Goal: Task Accomplishment & Management: Use online tool/utility

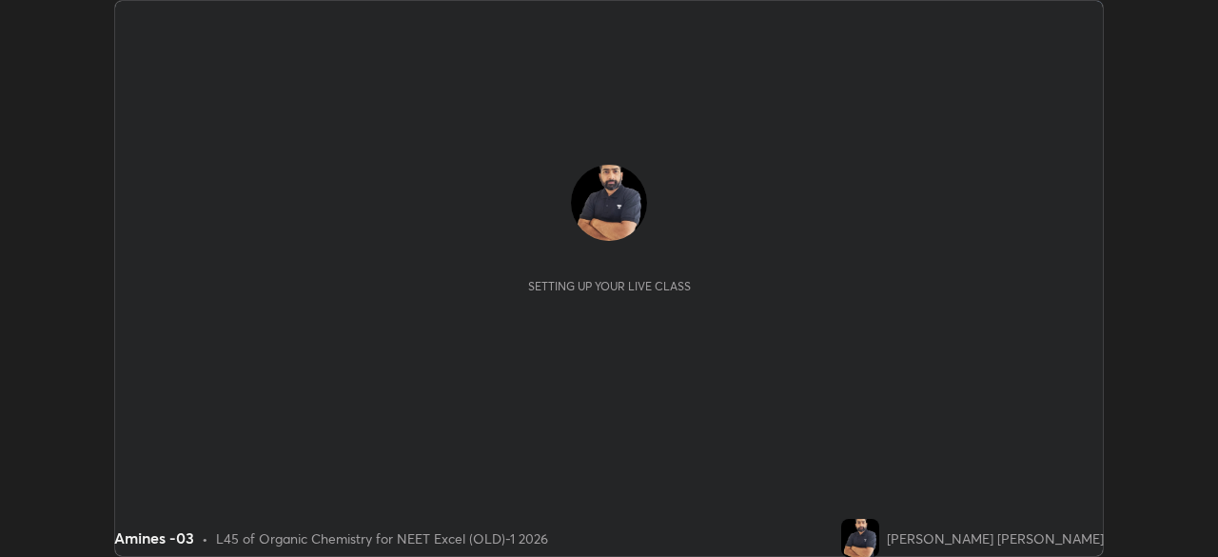
scroll to position [557, 1217]
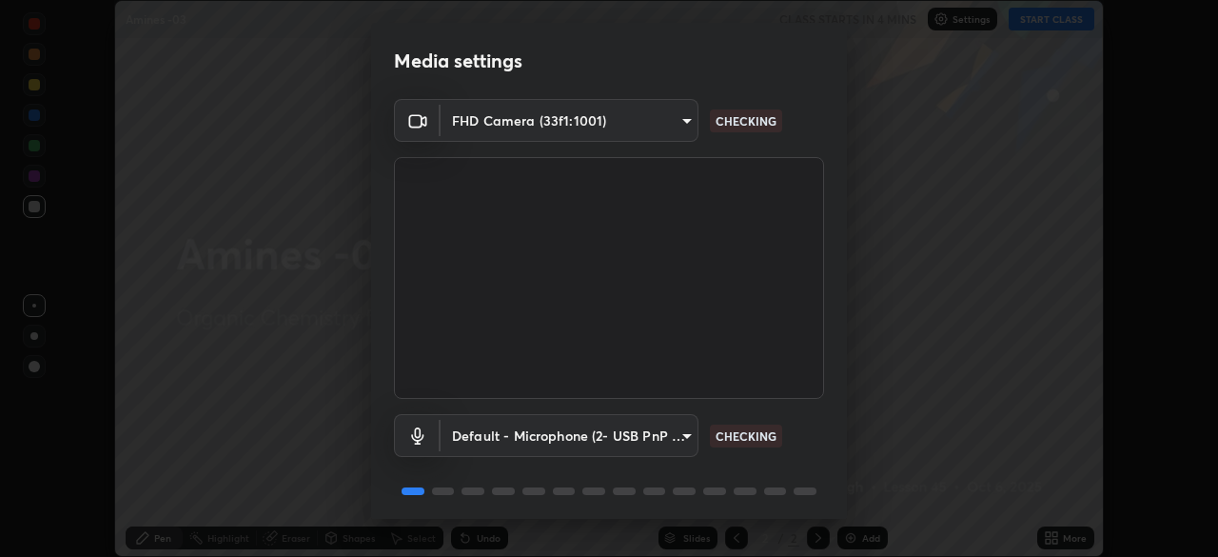
click at [672, 128] on body "Erase all Amines -03 CLASS STARTS IN 4 MINS Settings START CLASS Setting up you…" at bounding box center [609, 278] width 1218 height 557
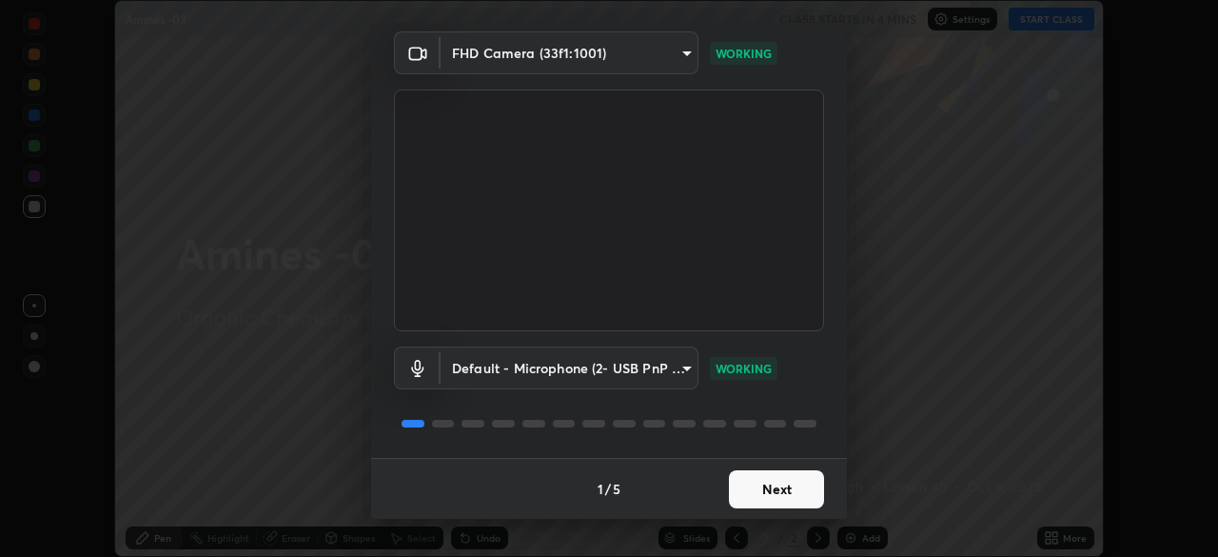
click at [791, 489] on button "Next" at bounding box center [776, 489] width 95 height 38
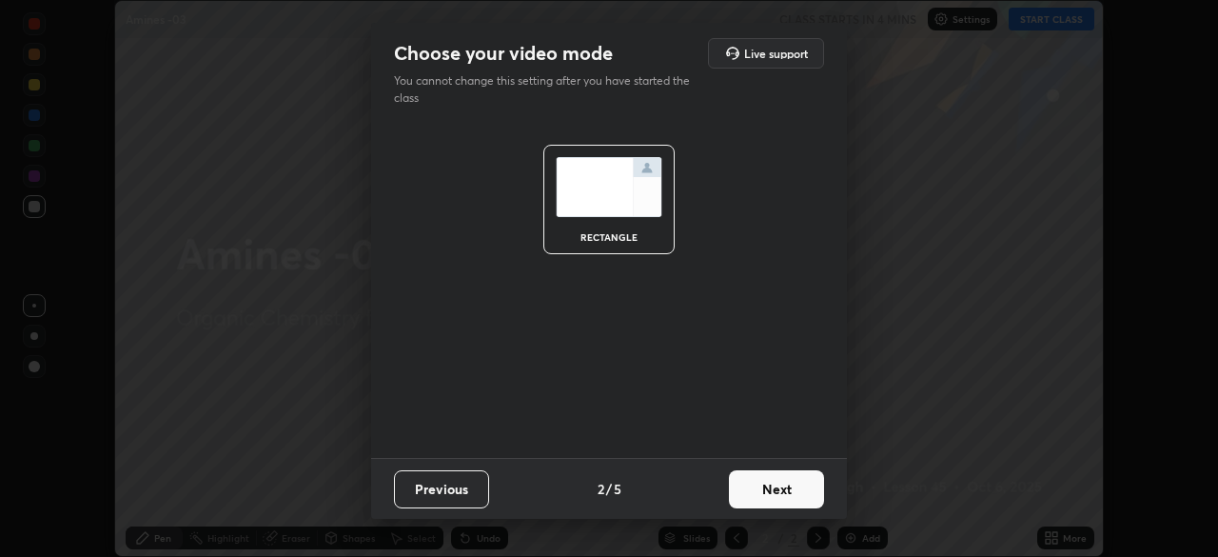
click at [803, 500] on button "Next" at bounding box center [776, 489] width 95 height 38
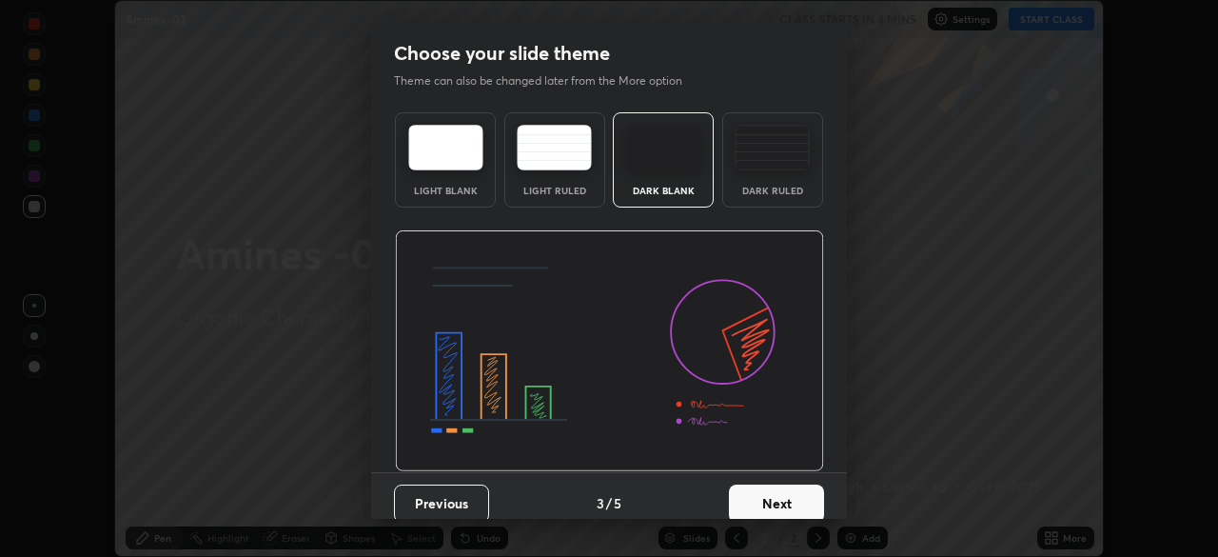
click at [816, 506] on button "Next" at bounding box center [776, 503] width 95 height 38
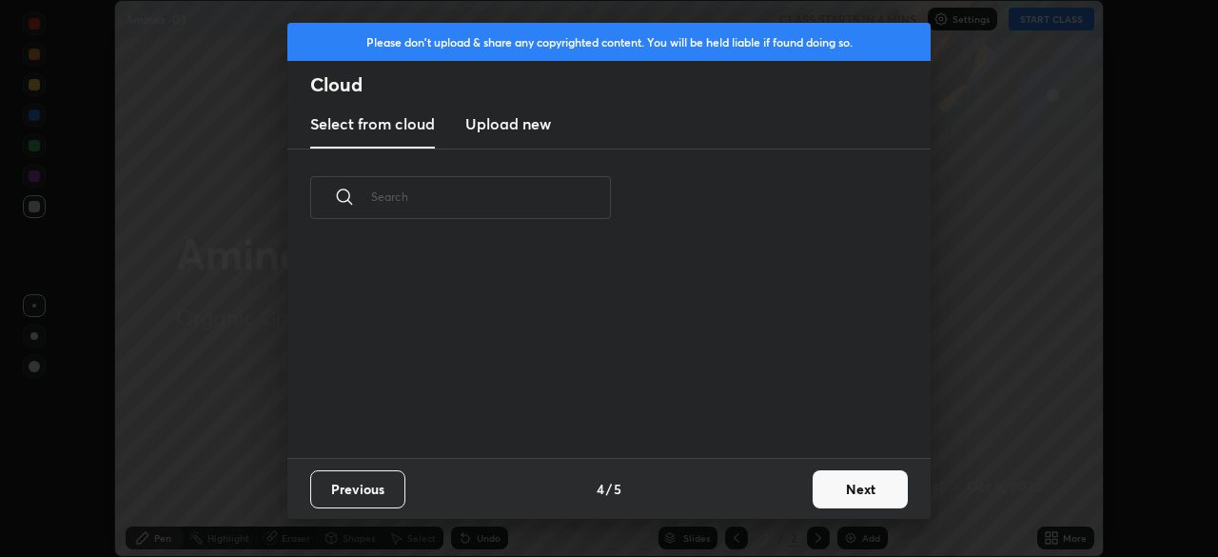
click at [829, 501] on button "Next" at bounding box center [860, 489] width 95 height 38
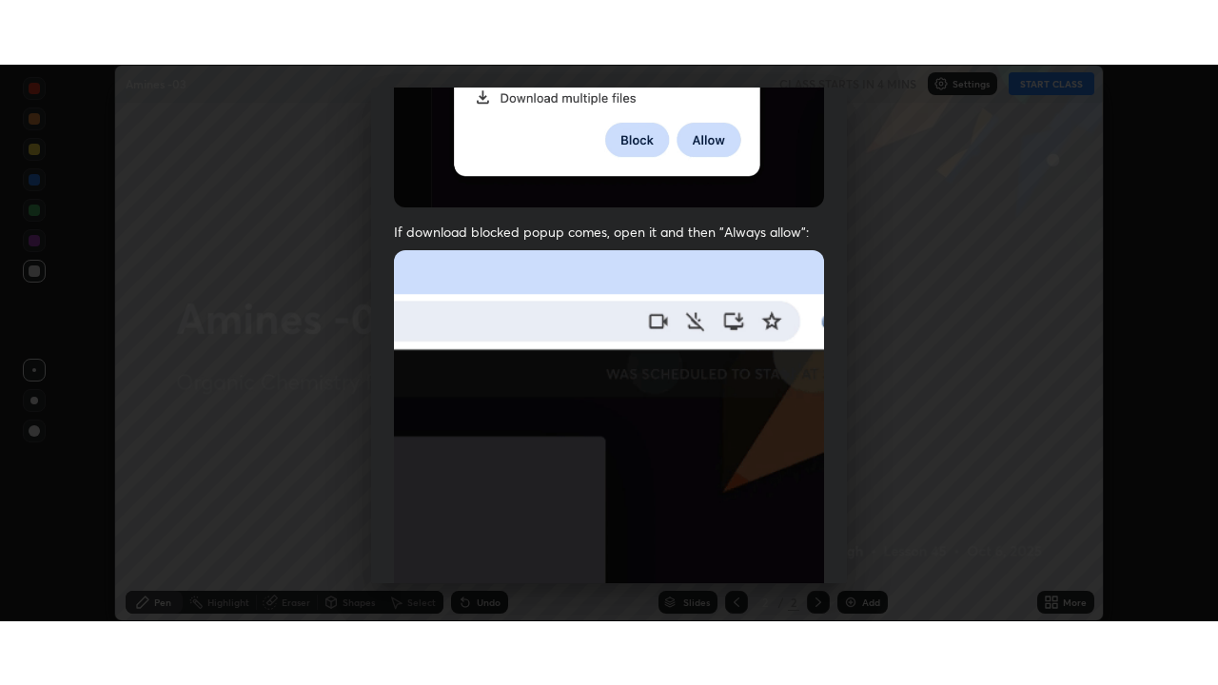
scroll to position [456, 0]
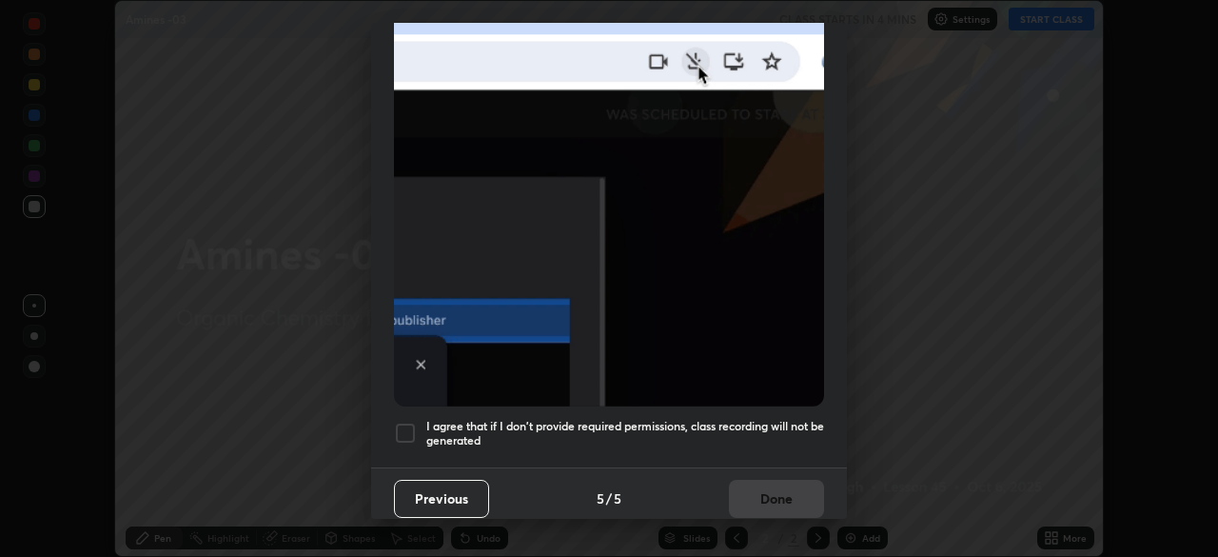
click at [411, 424] on div at bounding box center [405, 433] width 23 height 23
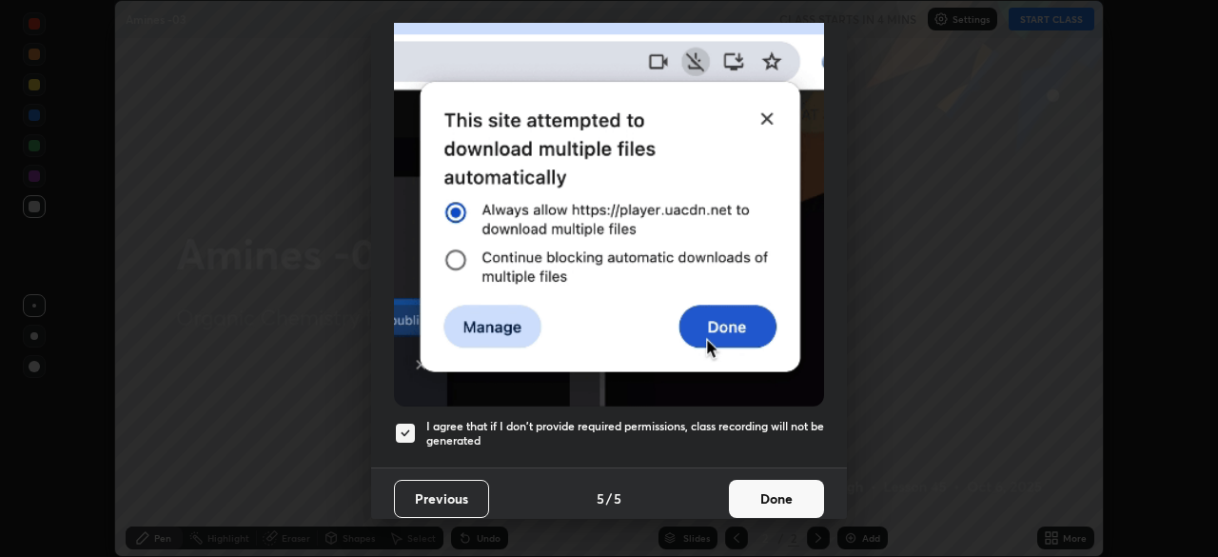
click at [779, 489] on button "Done" at bounding box center [776, 499] width 95 height 38
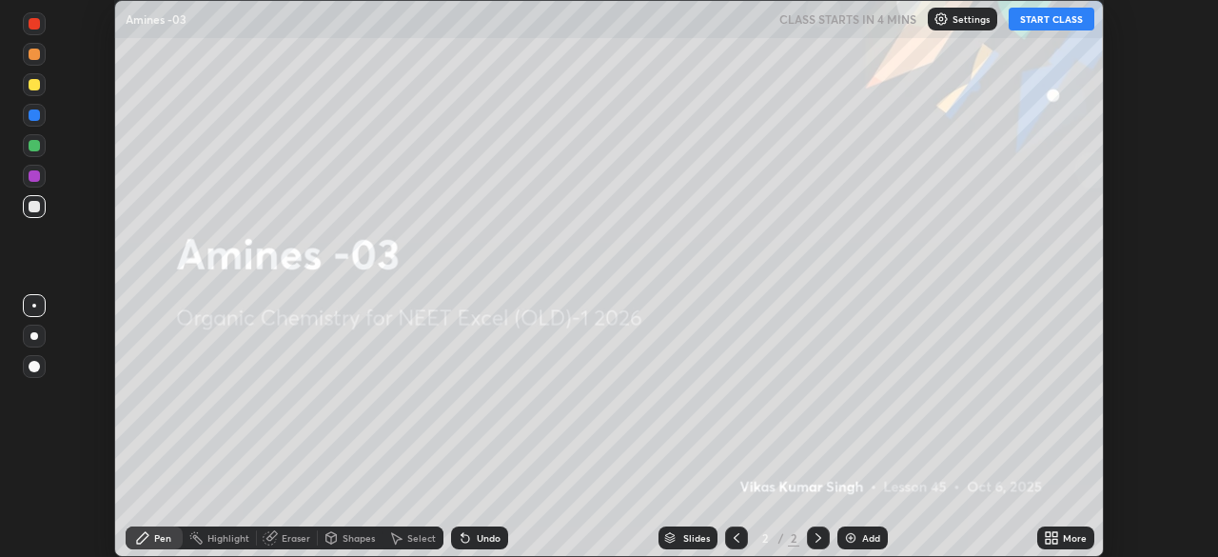
click at [1065, 537] on div "More" at bounding box center [1075, 538] width 24 height 10
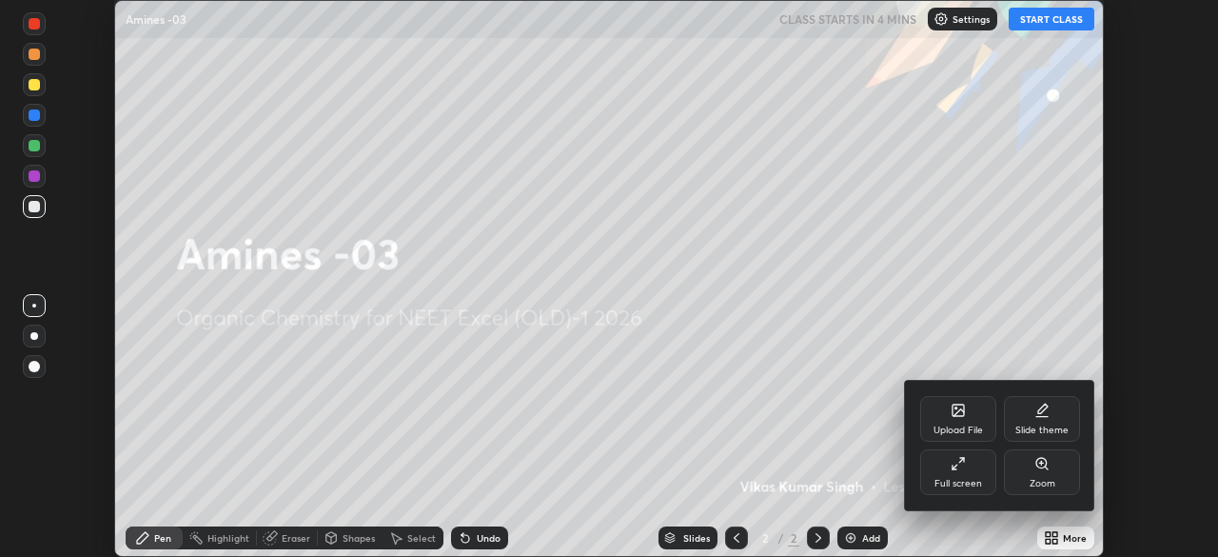
click at [956, 480] on div "Full screen" at bounding box center [958, 484] width 48 height 10
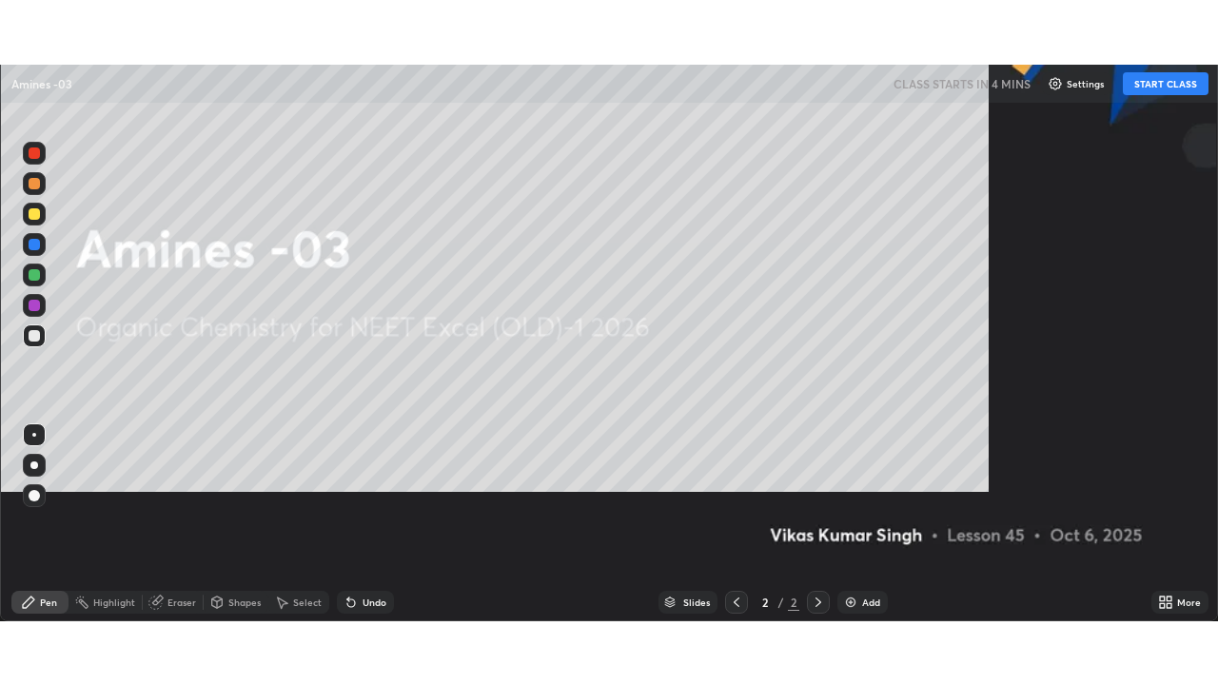
scroll to position [685, 1218]
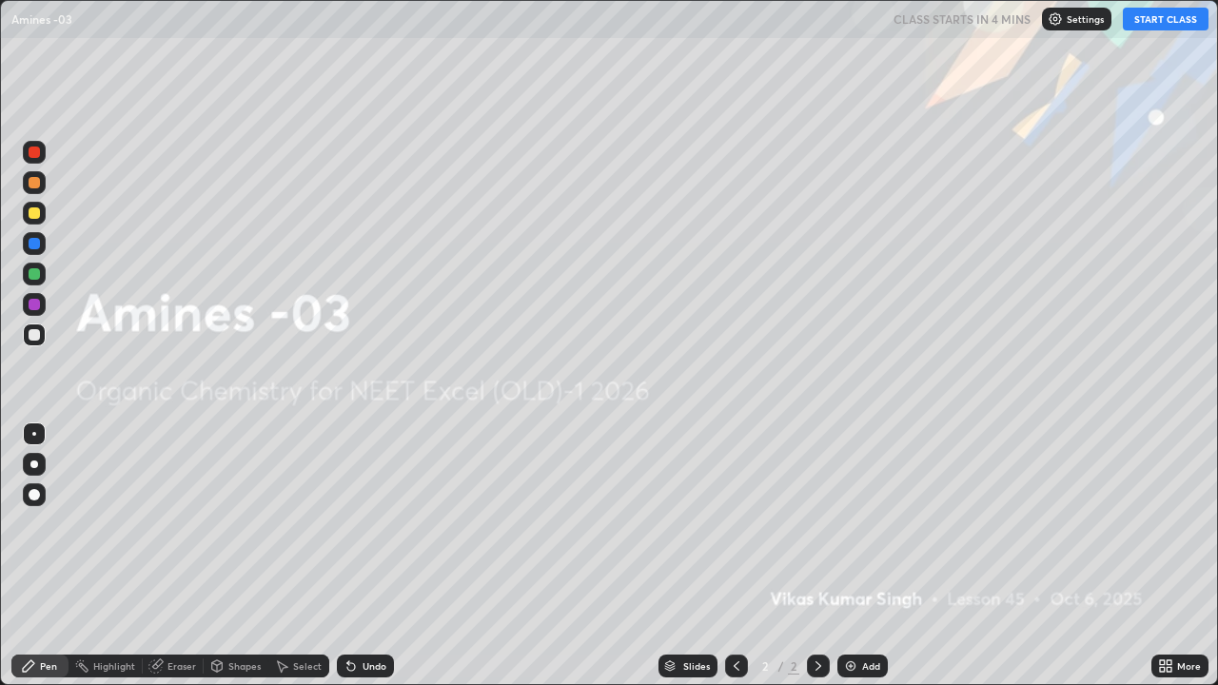
click at [1067, 26] on div "Settings" at bounding box center [1076, 19] width 69 height 23
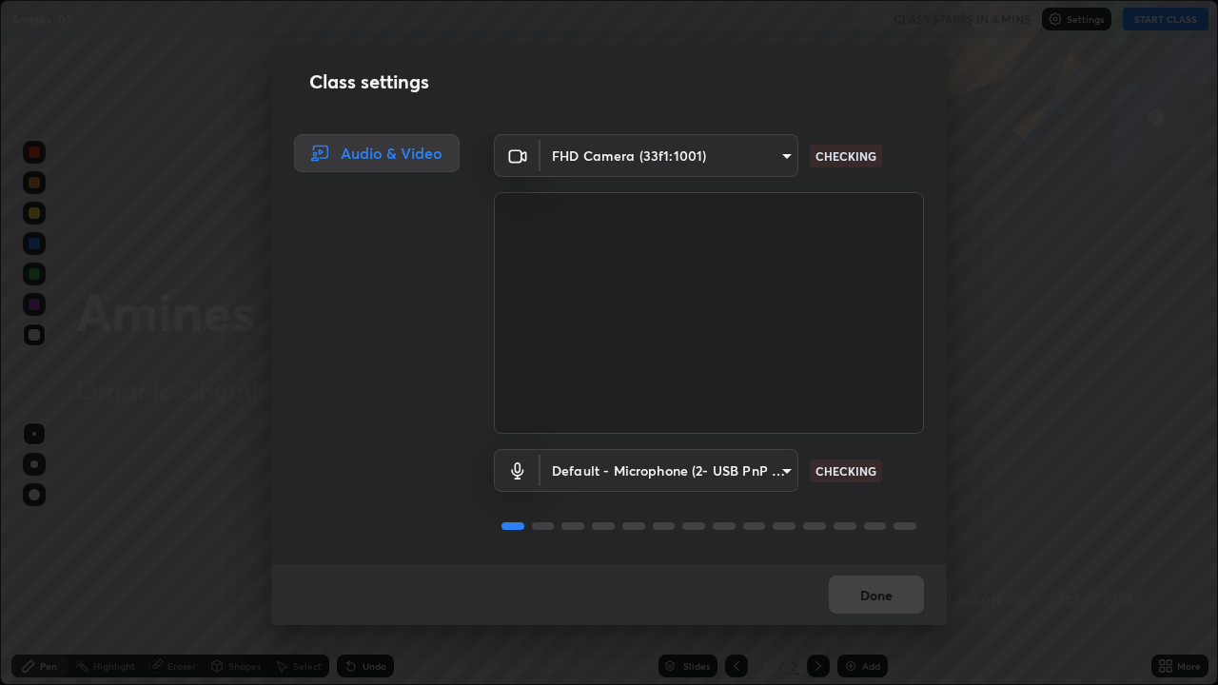
scroll to position [2, 0]
click at [890, 556] on button "Done" at bounding box center [876, 595] width 95 height 38
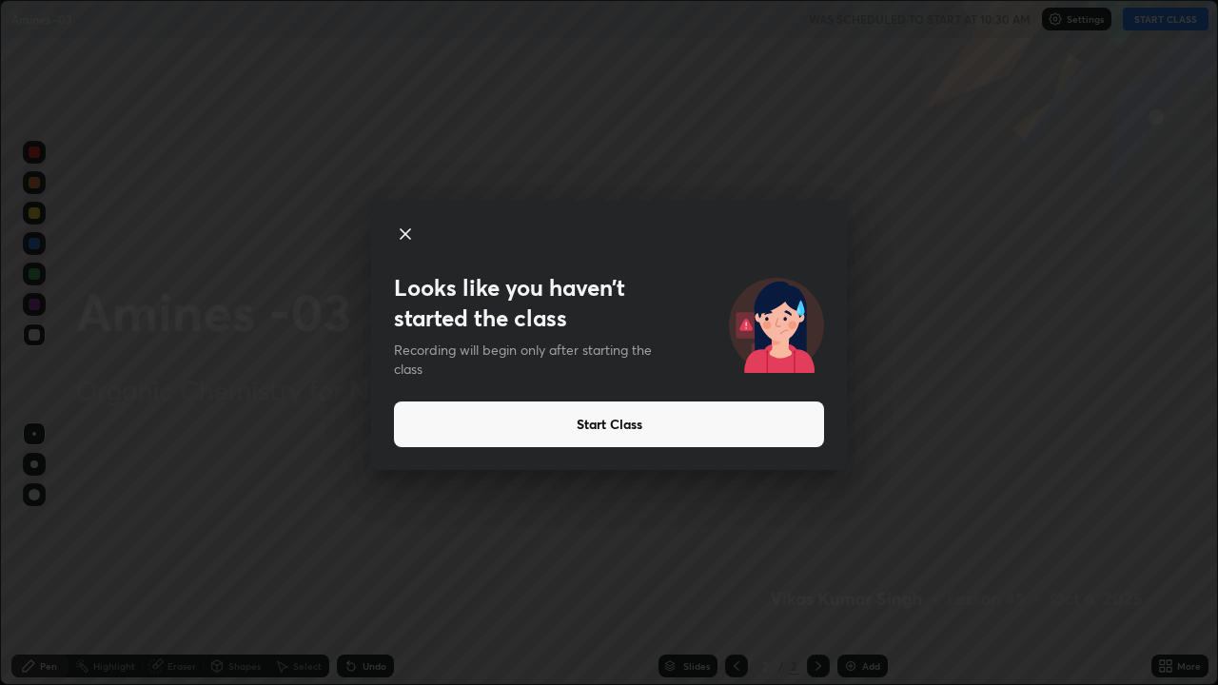
click at [785, 416] on button "Start Class" at bounding box center [609, 425] width 430 height 46
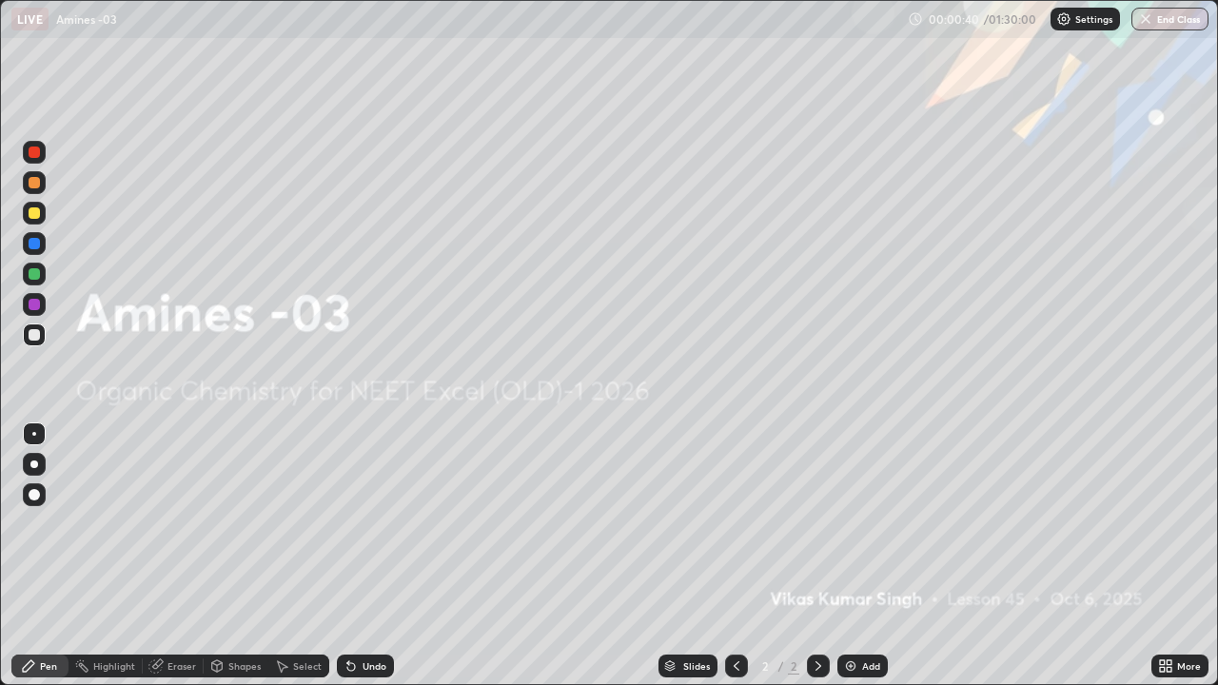
click at [872, 556] on div "Add" at bounding box center [871, 666] width 18 height 10
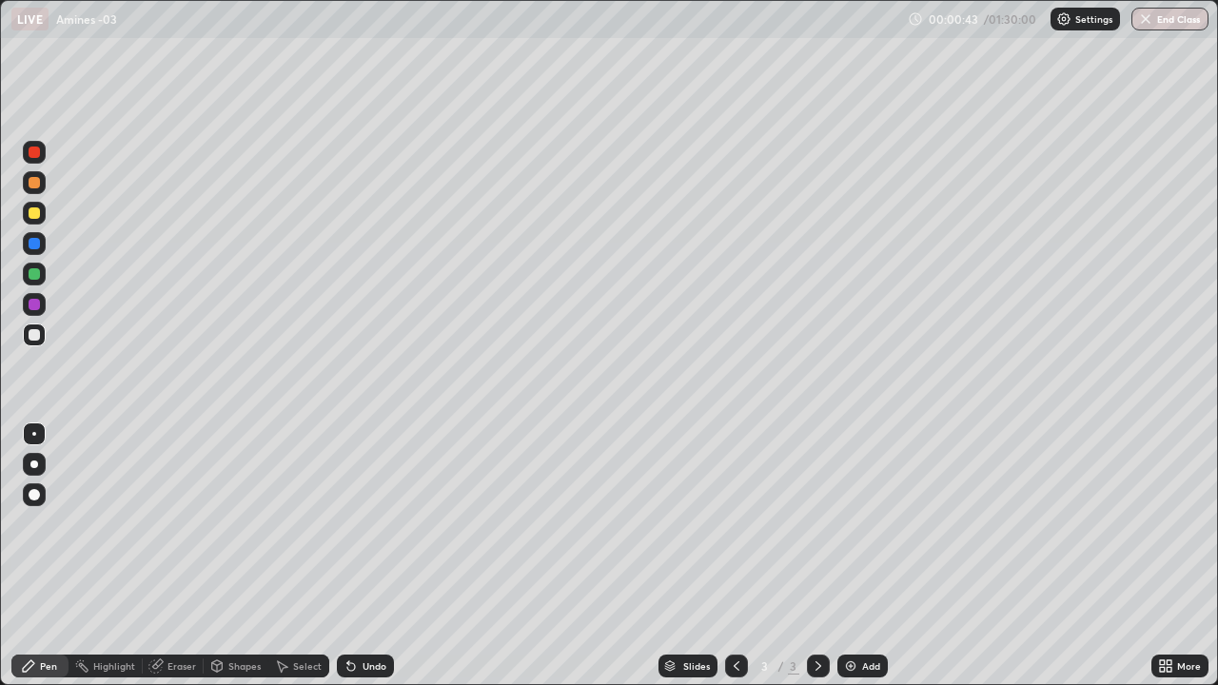
click at [42, 218] on div at bounding box center [34, 213] width 23 height 23
click at [39, 336] on div at bounding box center [34, 334] width 11 height 11
click at [37, 338] on div at bounding box center [34, 334] width 11 height 11
click at [368, 556] on div "Undo" at bounding box center [375, 666] width 24 height 10
click at [364, 556] on div "Undo" at bounding box center [375, 666] width 24 height 10
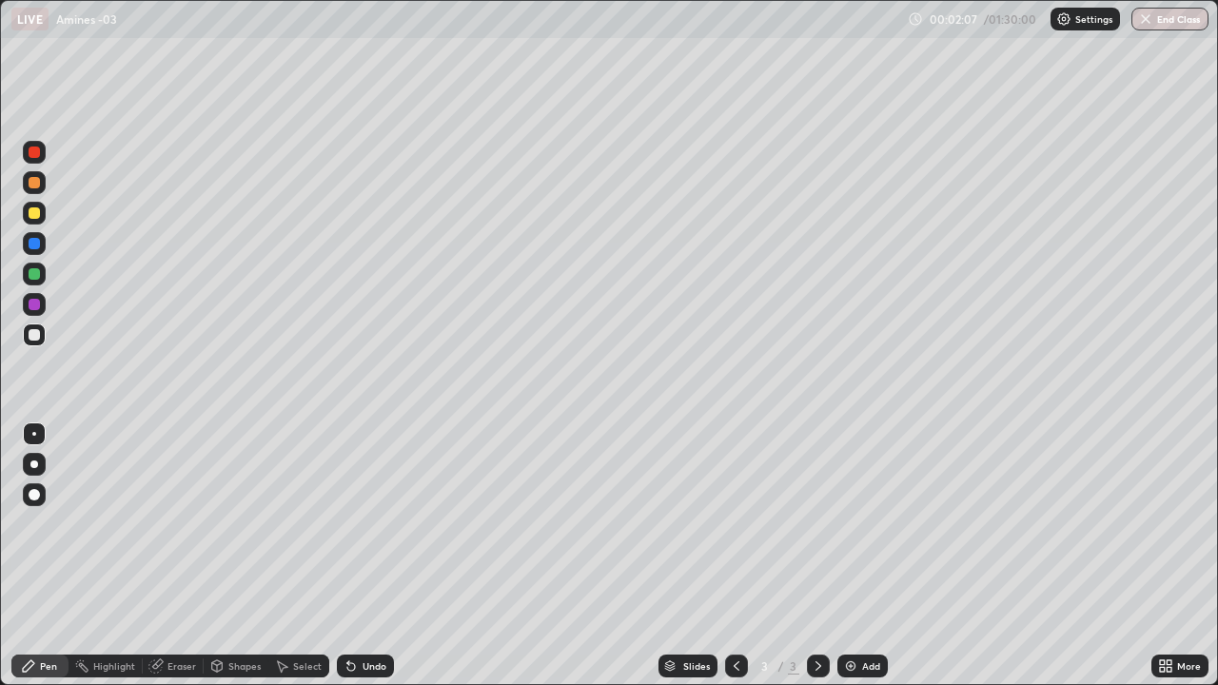
click at [38, 154] on div at bounding box center [34, 152] width 11 height 11
click at [44, 339] on div at bounding box center [34, 335] width 23 height 23
click at [815, 556] on icon at bounding box center [818, 665] width 15 height 15
click at [876, 556] on div "Add" at bounding box center [871, 666] width 18 height 10
click at [35, 333] on div at bounding box center [34, 334] width 11 height 11
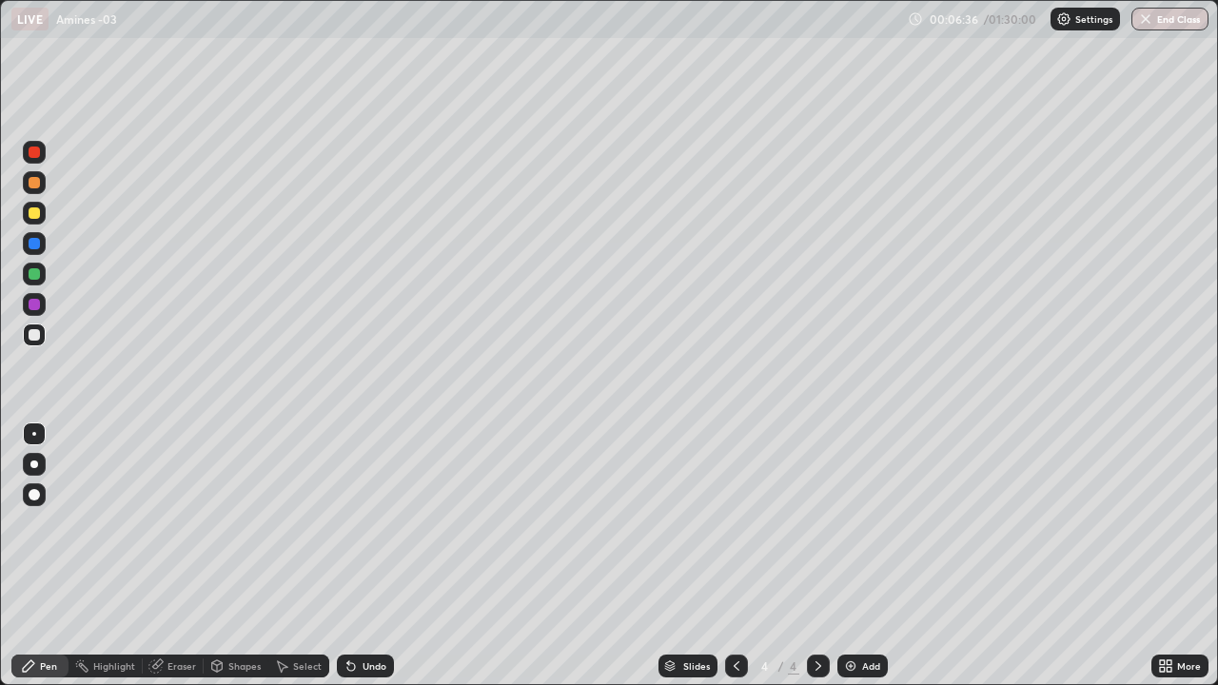
click at [36, 338] on div at bounding box center [34, 334] width 11 height 11
click at [36, 187] on div at bounding box center [34, 182] width 11 height 11
click at [41, 337] on div at bounding box center [34, 335] width 23 height 23
click at [735, 556] on icon at bounding box center [736, 665] width 15 height 15
click at [820, 556] on icon at bounding box center [818, 665] width 15 height 15
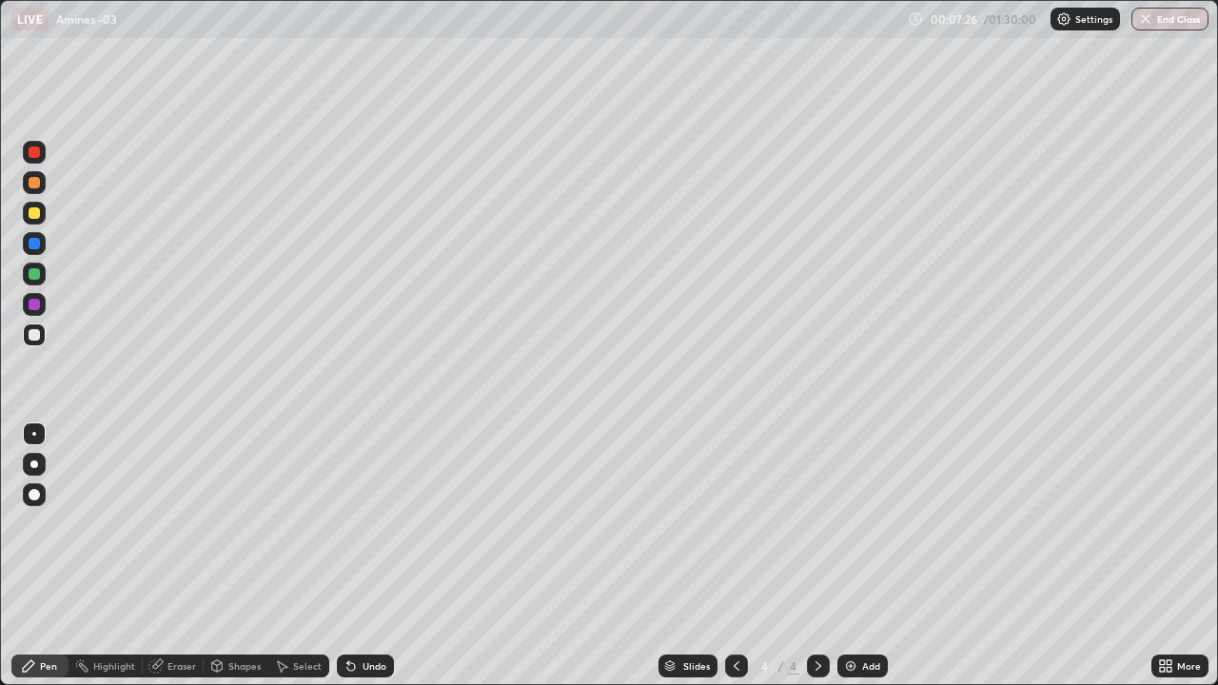
click at [45, 186] on div at bounding box center [34, 182] width 23 height 23
click at [39, 335] on div at bounding box center [34, 334] width 11 height 11
click at [385, 556] on div "Undo" at bounding box center [365, 666] width 57 height 23
click at [38, 246] on div at bounding box center [34, 243] width 11 height 11
click at [35, 336] on div at bounding box center [34, 334] width 11 height 11
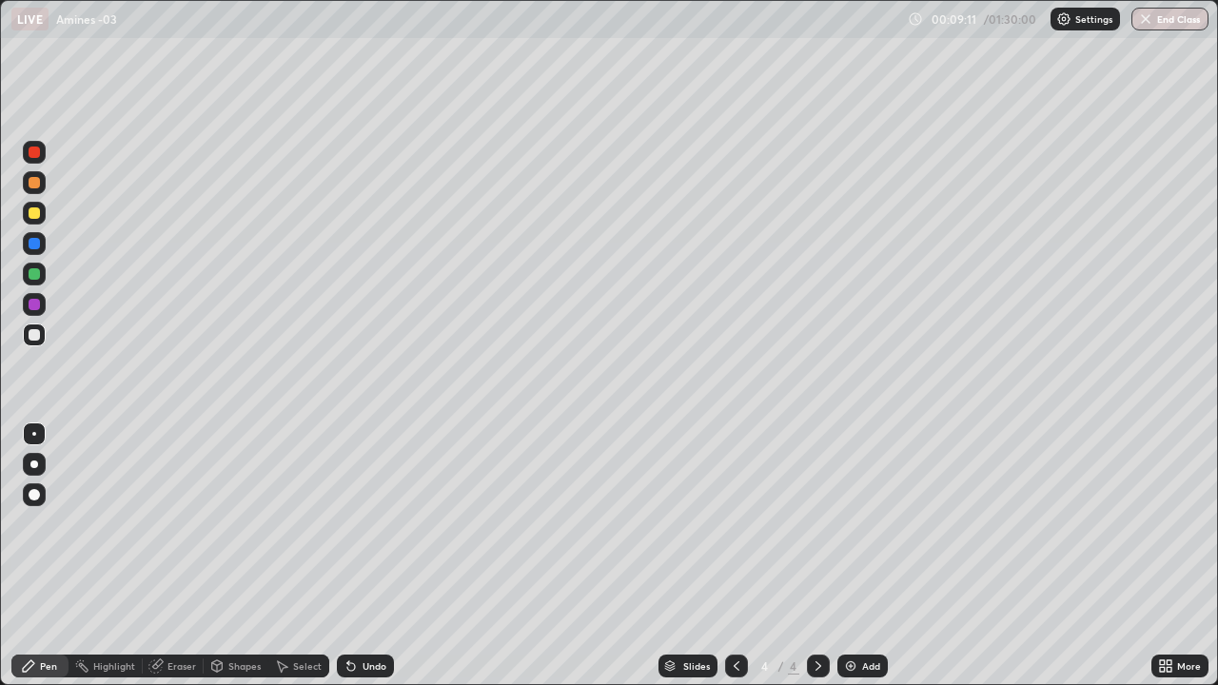
click at [34, 274] on div at bounding box center [34, 273] width 11 height 11
click at [360, 556] on div "Undo" at bounding box center [365, 666] width 57 height 23
click at [35, 335] on div at bounding box center [34, 334] width 11 height 11
click at [366, 556] on div "Undo" at bounding box center [365, 666] width 57 height 23
click at [368, 556] on div "Undo" at bounding box center [375, 666] width 24 height 10
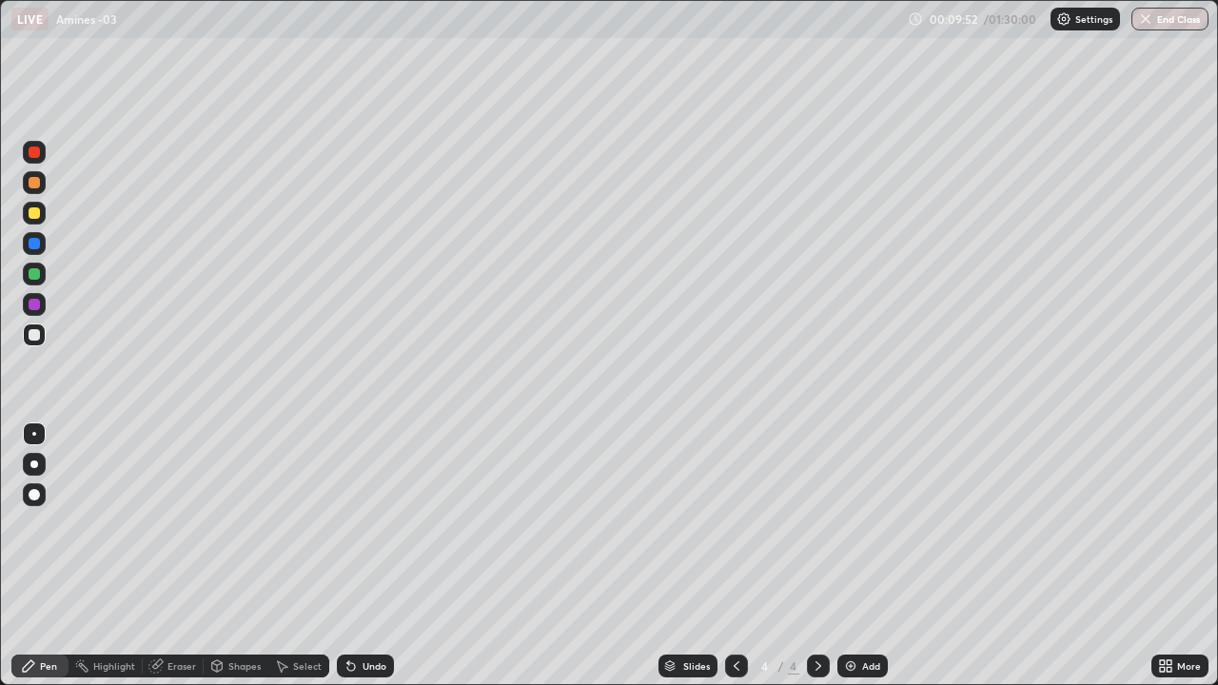
click at [1082, 14] on p "Settings" at bounding box center [1093, 19] width 37 height 10
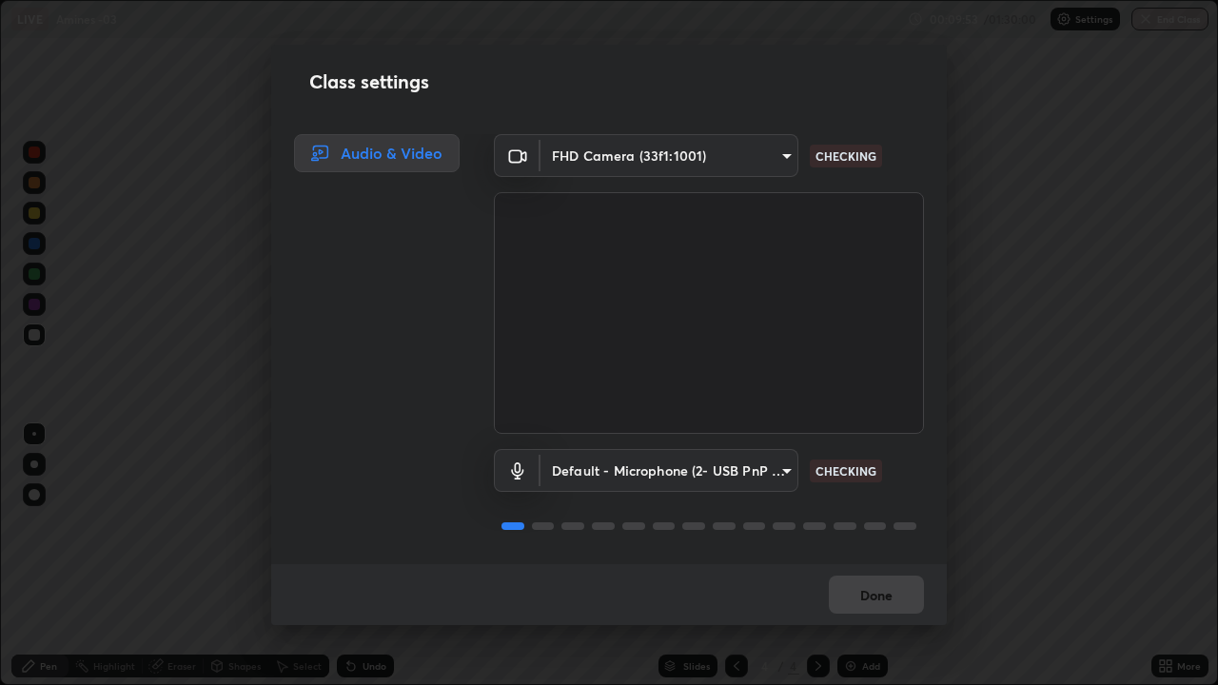
click at [778, 169] on body "Erase all LIVE Amines -03 00:09:53 / 01:30:00 Settings End Class Setting up you…" at bounding box center [609, 342] width 1218 height 685
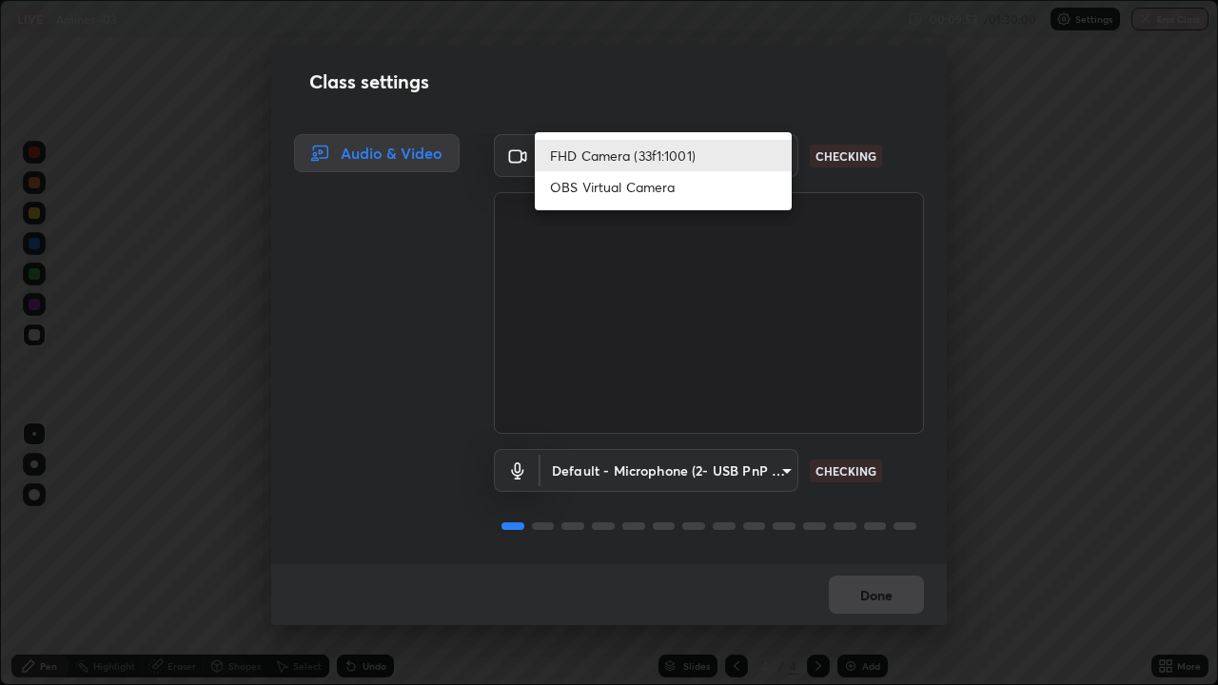
click at [773, 164] on li "FHD Camera (33f1:1001)" at bounding box center [663, 155] width 257 height 31
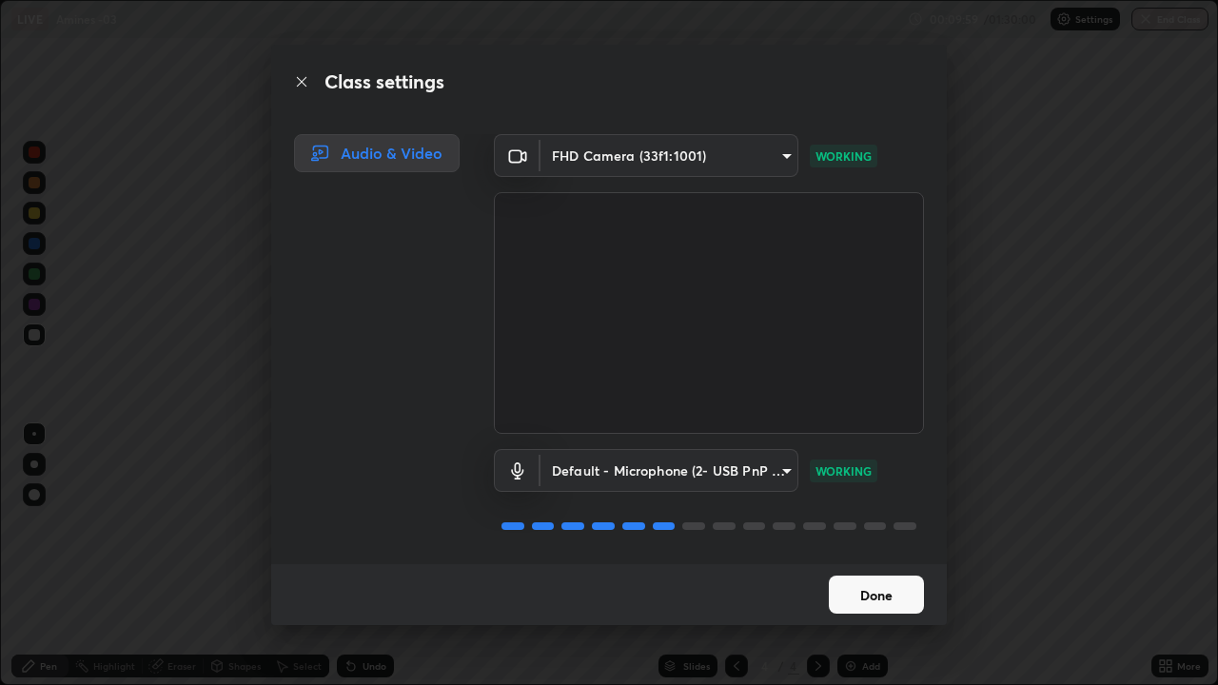
click at [891, 556] on button "Done" at bounding box center [876, 595] width 95 height 38
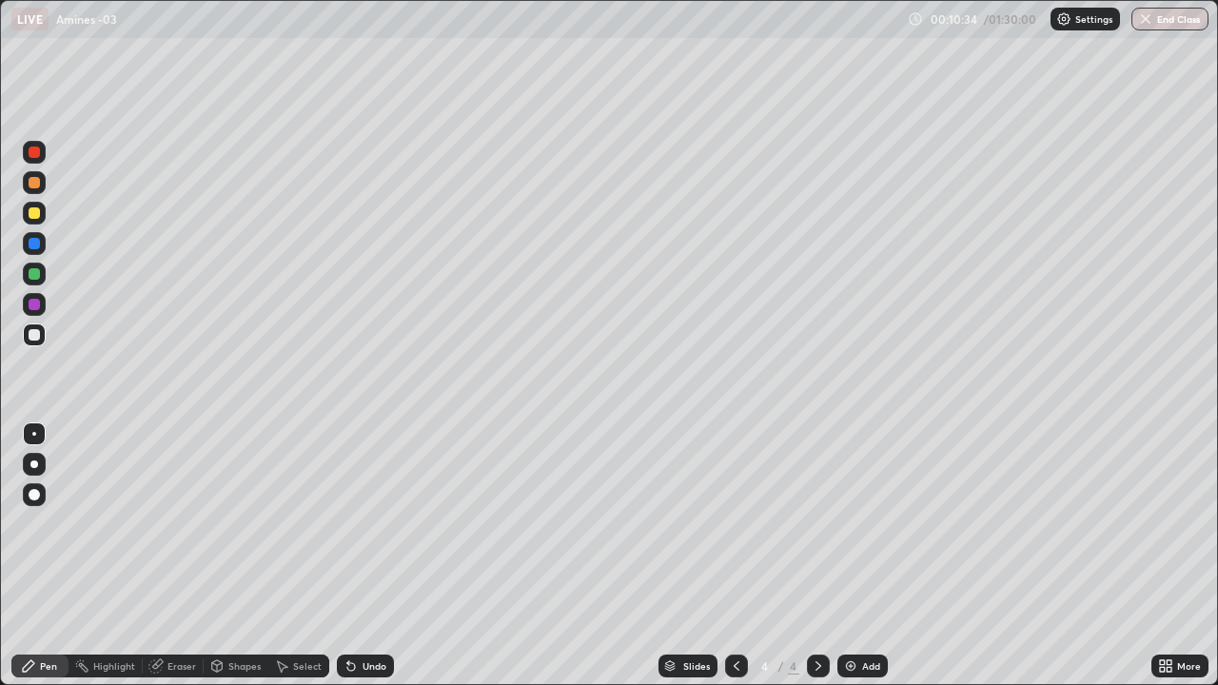
click at [44, 344] on div at bounding box center [34, 335] width 23 height 30
click at [37, 241] on div at bounding box center [34, 243] width 11 height 11
click at [41, 335] on div at bounding box center [34, 335] width 23 height 23
click at [735, 556] on icon at bounding box center [736, 665] width 15 height 15
click at [816, 556] on icon at bounding box center [818, 665] width 15 height 15
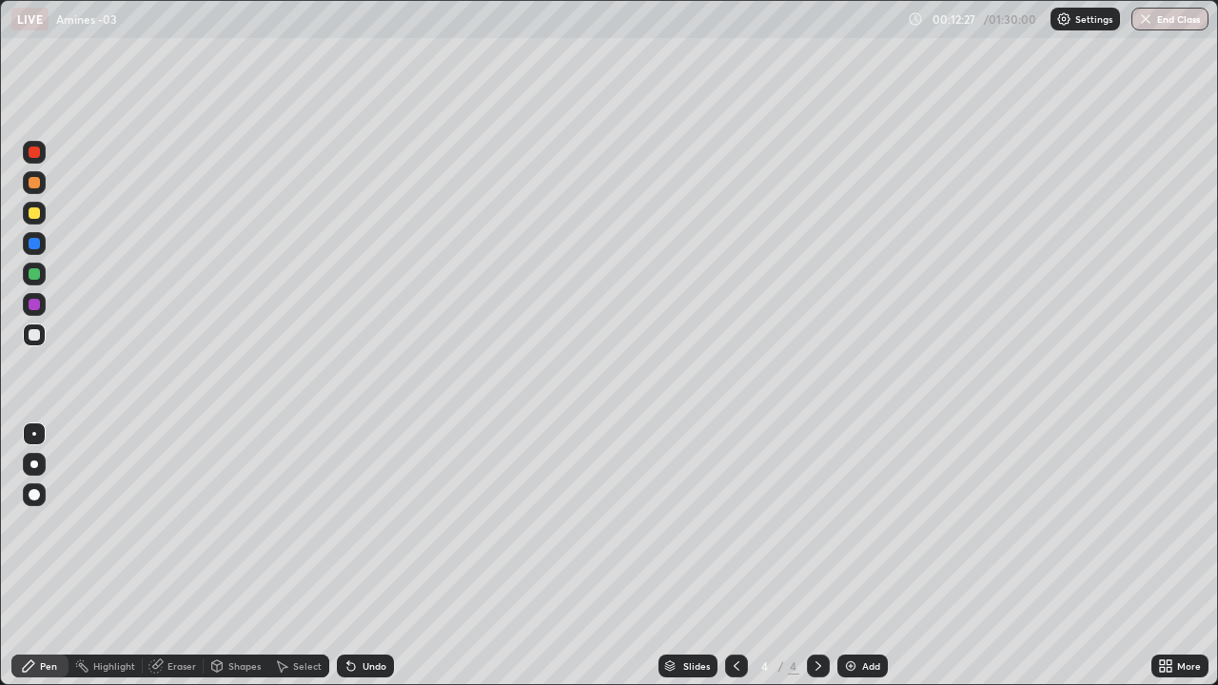
click at [39, 244] on div at bounding box center [34, 243] width 11 height 11
click at [38, 338] on div at bounding box center [34, 334] width 11 height 11
click at [36, 245] on div at bounding box center [34, 243] width 11 height 11
click at [867, 556] on div "Add" at bounding box center [871, 666] width 18 height 10
click at [35, 335] on div at bounding box center [34, 334] width 11 height 11
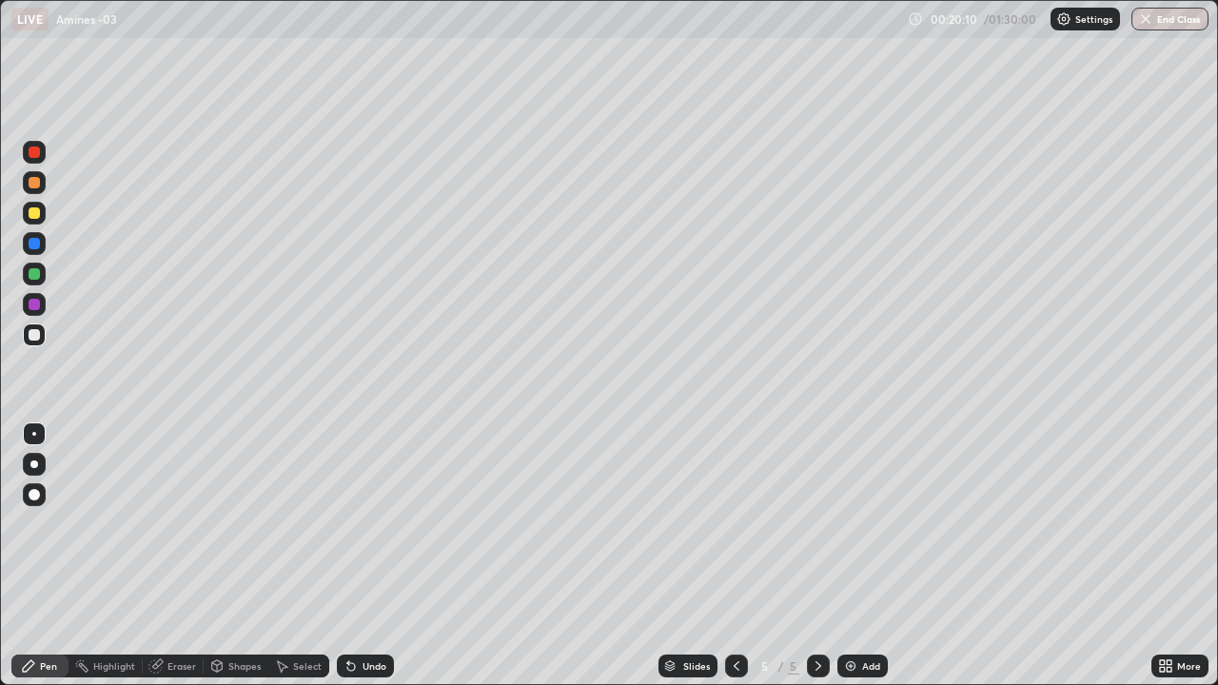
click at [368, 556] on div "Undo" at bounding box center [375, 666] width 24 height 10
click at [372, 556] on div "Undo" at bounding box center [375, 666] width 24 height 10
click at [34, 336] on div at bounding box center [34, 334] width 11 height 11
click at [868, 556] on div "Add" at bounding box center [871, 666] width 18 height 10
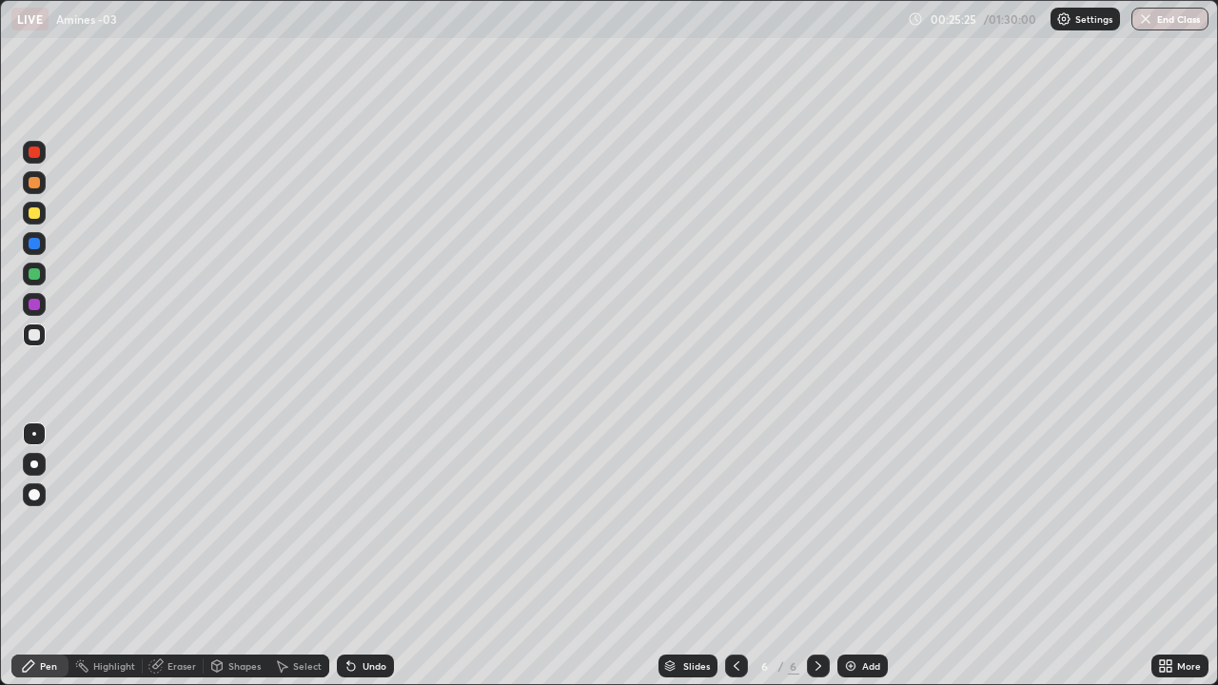
click at [41, 342] on div at bounding box center [34, 335] width 23 height 23
click at [35, 247] on div at bounding box center [34, 243] width 11 height 11
click at [878, 556] on div "Add" at bounding box center [871, 666] width 18 height 10
click at [42, 186] on div at bounding box center [34, 182] width 23 height 23
click at [38, 334] on div at bounding box center [34, 334] width 11 height 11
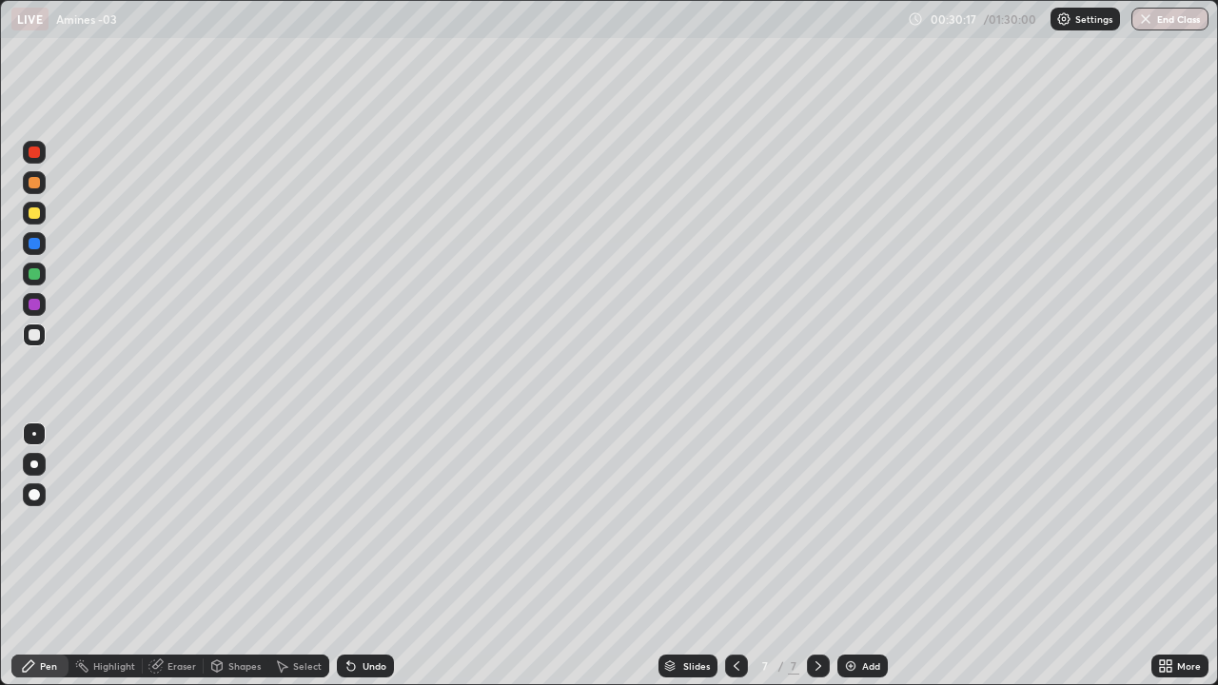
click at [42, 187] on div at bounding box center [34, 182] width 23 height 23
click at [43, 336] on div at bounding box center [34, 335] width 23 height 23
click at [375, 556] on div "Undo" at bounding box center [375, 666] width 24 height 10
click at [872, 556] on div "Add" at bounding box center [871, 666] width 18 height 10
click at [41, 212] on div at bounding box center [34, 213] width 23 height 23
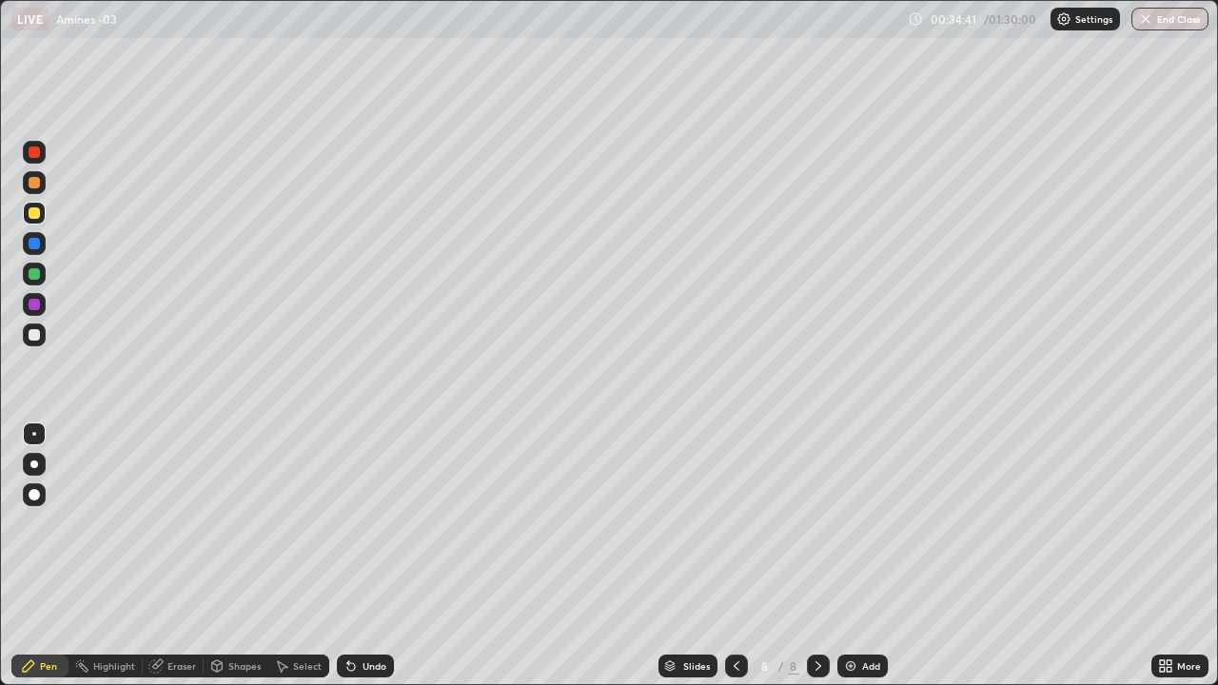
click at [39, 184] on div at bounding box center [34, 182] width 11 height 11
click at [35, 338] on div at bounding box center [34, 334] width 11 height 11
click at [34, 215] on div at bounding box center [34, 212] width 11 height 11
click at [42, 300] on div at bounding box center [34, 304] width 23 height 23
click at [731, 556] on icon at bounding box center [736, 665] width 15 height 15
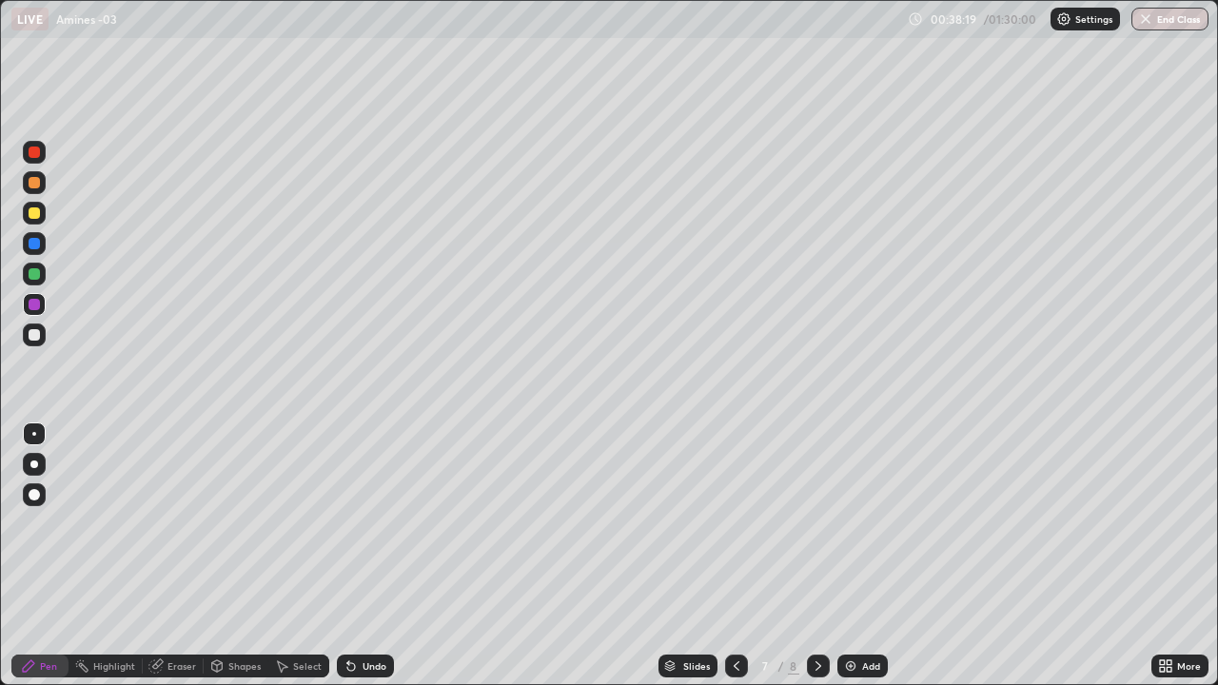
click at [815, 556] on icon at bounding box center [818, 665] width 15 height 15
click at [880, 556] on div "Add" at bounding box center [862, 666] width 50 height 23
click at [43, 342] on div at bounding box center [34, 335] width 23 height 23
click at [375, 556] on div "Undo" at bounding box center [375, 666] width 24 height 10
click at [37, 210] on div at bounding box center [34, 212] width 11 height 11
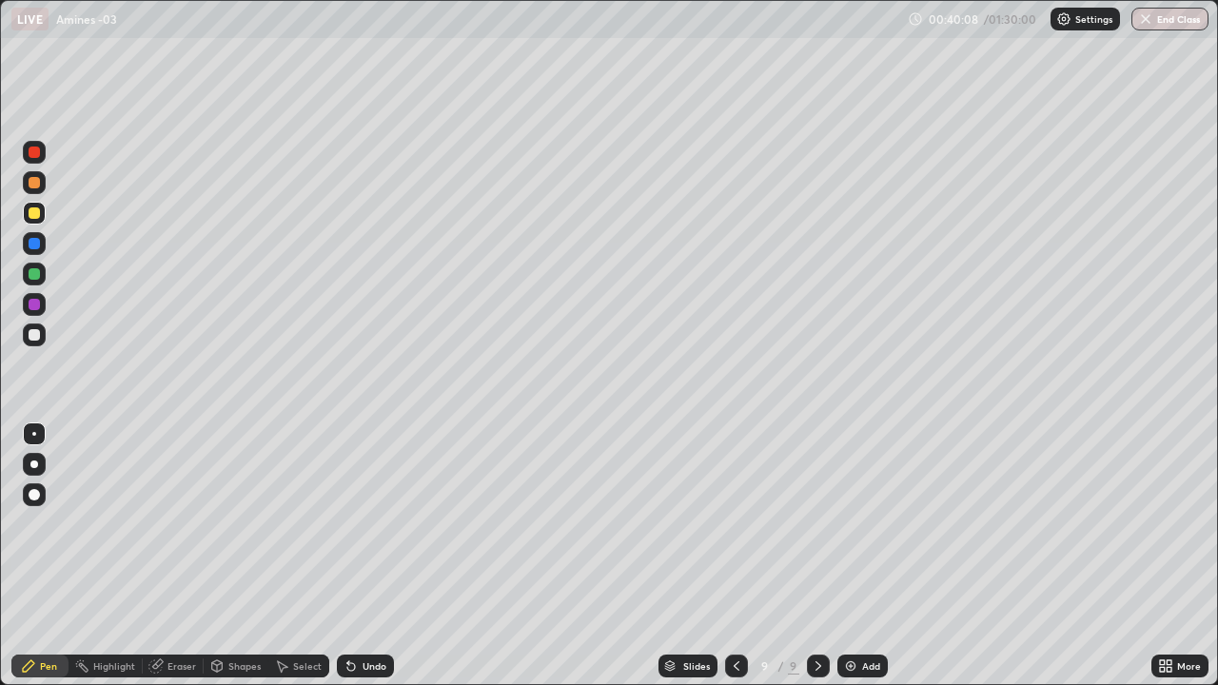
click at [44, 157] on div at bounding box center [34, 152] width 23 height 23
click at [34, 335] on div at bounding box center [34, 334] width 11 height 11
click at [34, 245] on div at bounding box center [34, 243] width 11 height 11
click at [42, 334] on div at bounding box center [34, 335] width 23 height 23
click at [29, 269] on div at bounding box center [34, 274] width 23 height 23
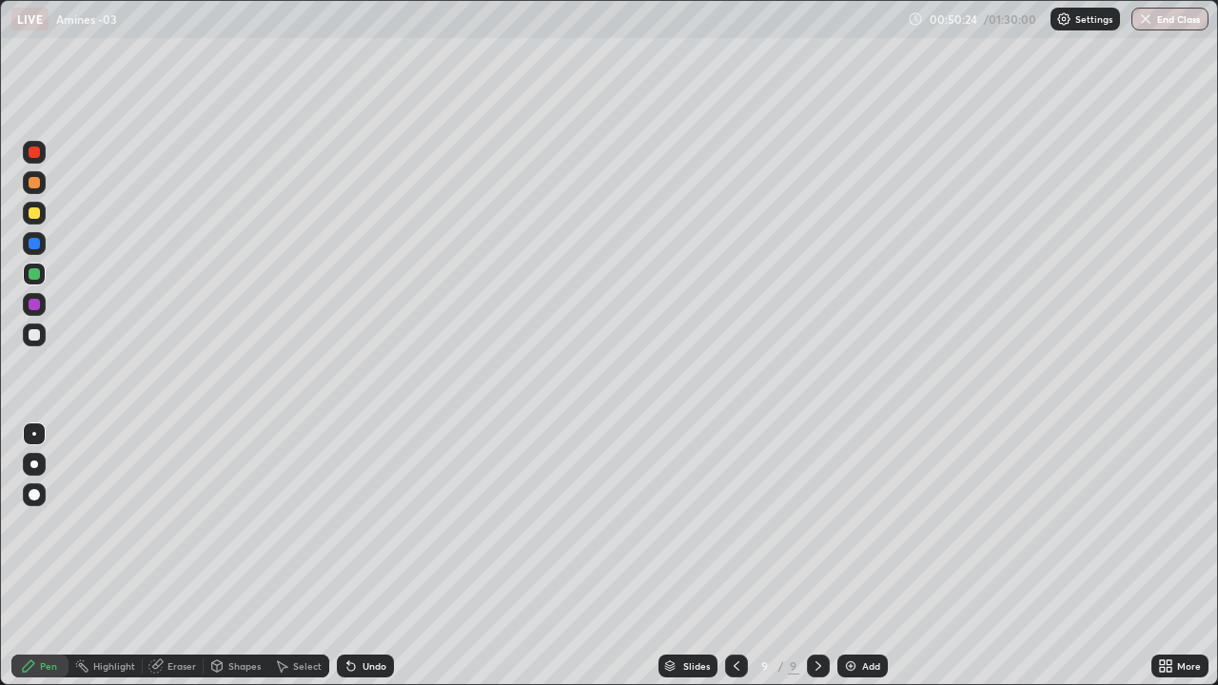
click at [30, 149] on div at bounding box center [34, 152] width 11 height 11
click at [872, 556] on div "Add" at bounding box center [871, 666] width 18 height 10
click at [734, 556] on icon at bounding box center [735, 665] width 15 height 15
click at [817, 556] on icon at bounding box center [818, 665] width 15 height 15
click at [44, 333] on div at bounding box center [34, 335] width 23 height 23
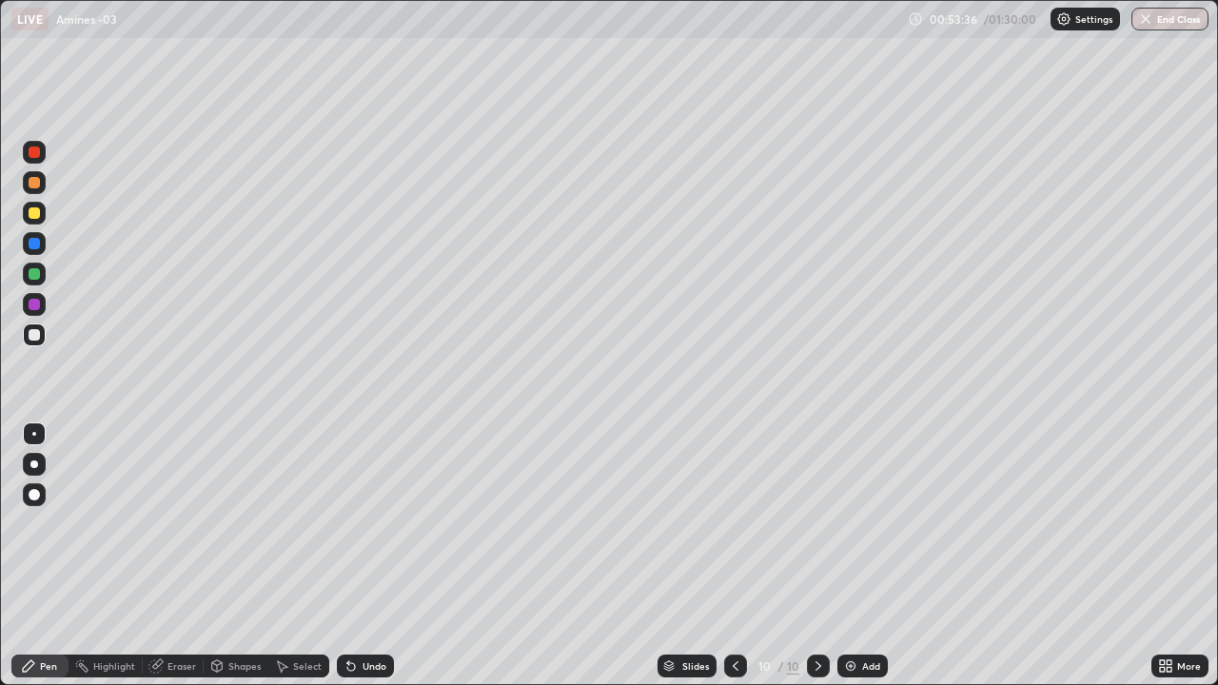
click at [31, 157] on div at bounding box center [34, 152] width 11 height 11
click at [32, 222] on div at bounding box center [34, 213] width 23 height 23
click at [876, 556] on div "Add" at bounding box center [862, 666] width 50 height 23
click at [40, 342] on div at bounding box center [34, 335] width 23 height 23
click at [361, 556] on div "Undo" at bounding box center [365, 666] width 57 height 23
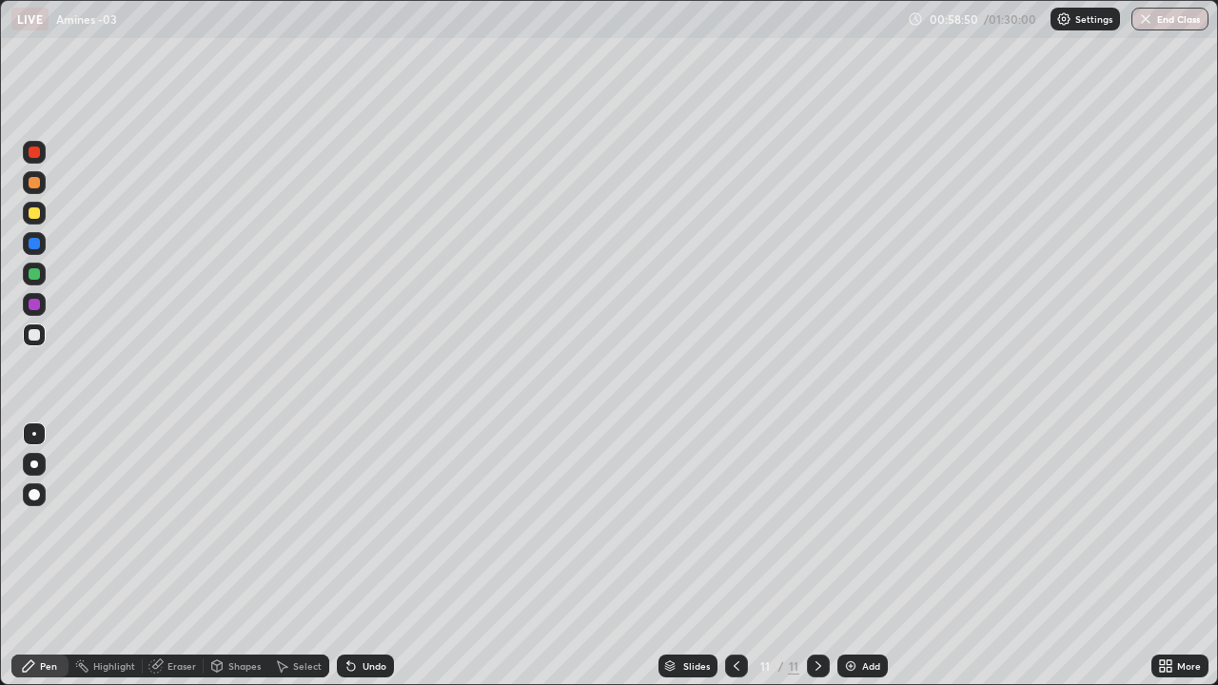
click at [735, 556] on icon at bounding box center [736, 665] width 15 height 15
click at [732, 556] on icon at bounding box center [736, 665] width 15 height 15
click at [735, 556] on icon at bounding box center [736, 665] width 15 height 15
click at [816, 556] on icon at bounding box center [818, 665] width 15 height 15
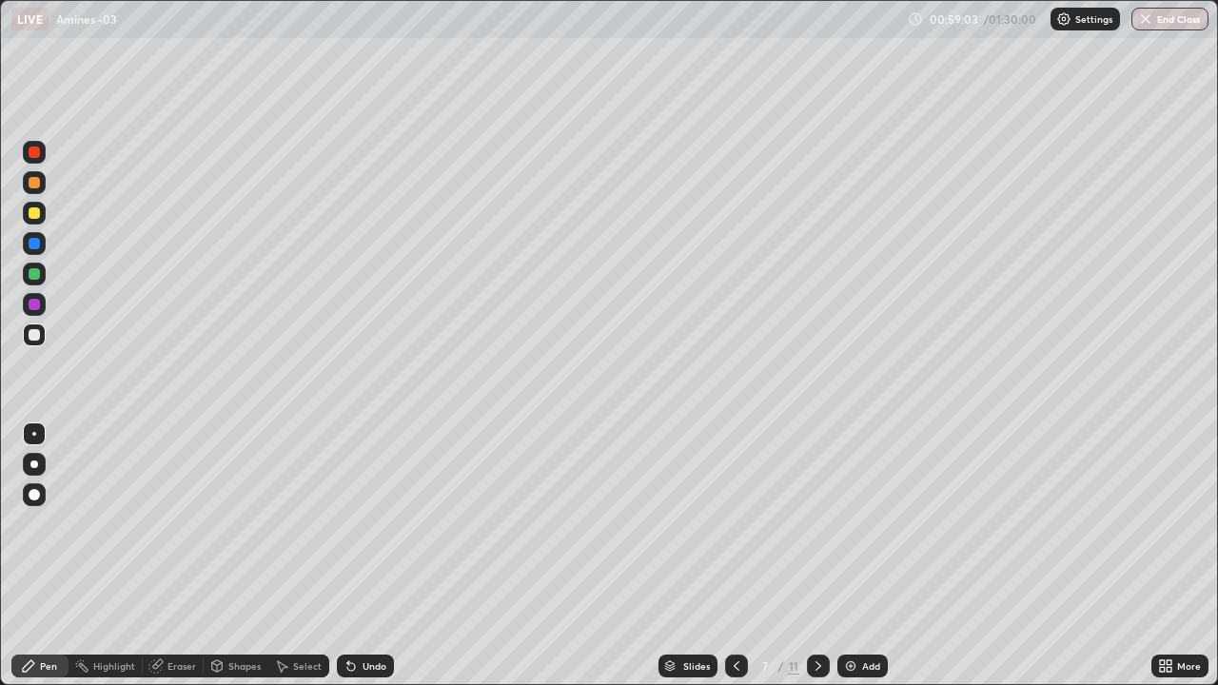
click at [816, 556] on icon at bounding box center [818, 666] width 6 height 10
click at [819, 556] on icon at bounding box center [818, 665] width 15 height 15
click at [816, 556] on icon at bounding box center [818, 665] width 15 height 15
click at [44, 339] on div at bounding box center [34, 335] width 23 height 23
click at [44, 253] on div at bounding box center [34, 243] width 23 height 30
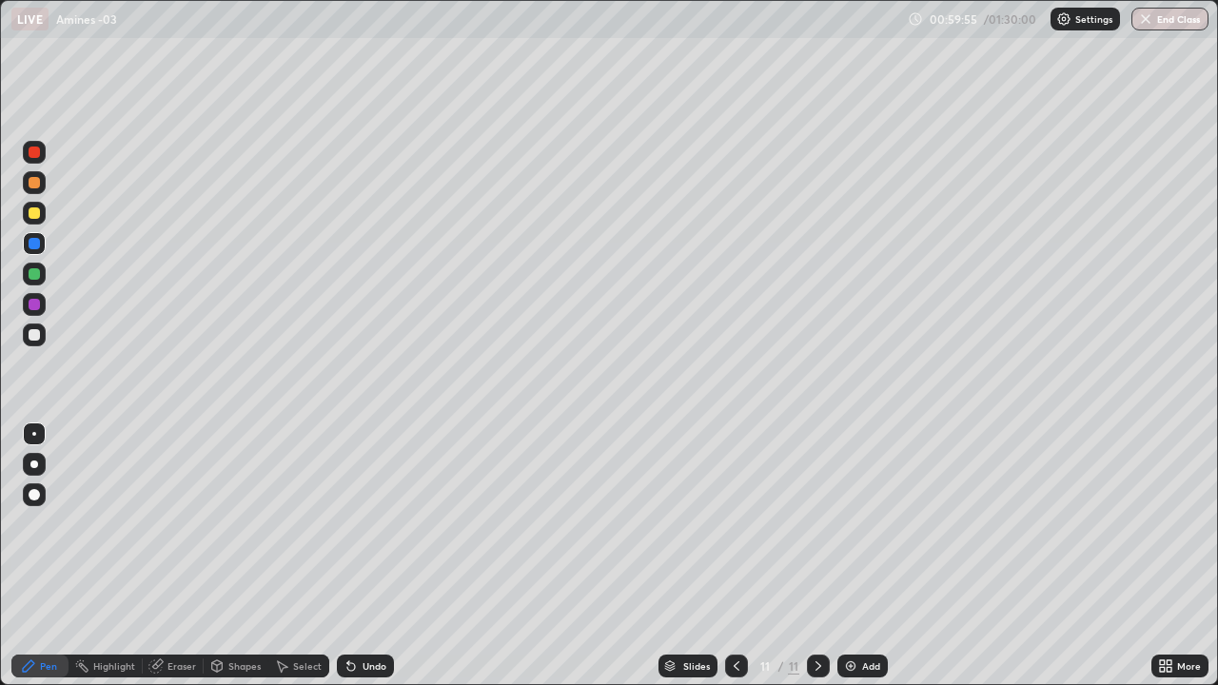
click at [36, 340] on div at bounding box center [34, 334] width 11 height 11
click at [380, 556] on div "Undo" at bounding box center [375, 666] width 24 height 10
click at [378, 556] on div "Undo" at bounding box center [365, 666] width 57 height 23
click at [370, 556] on div "Undo" at bounding box center [365, 666] width 57 height 23
click at [45, 249] on div at bounding box center [34, 243] width 23 height 23
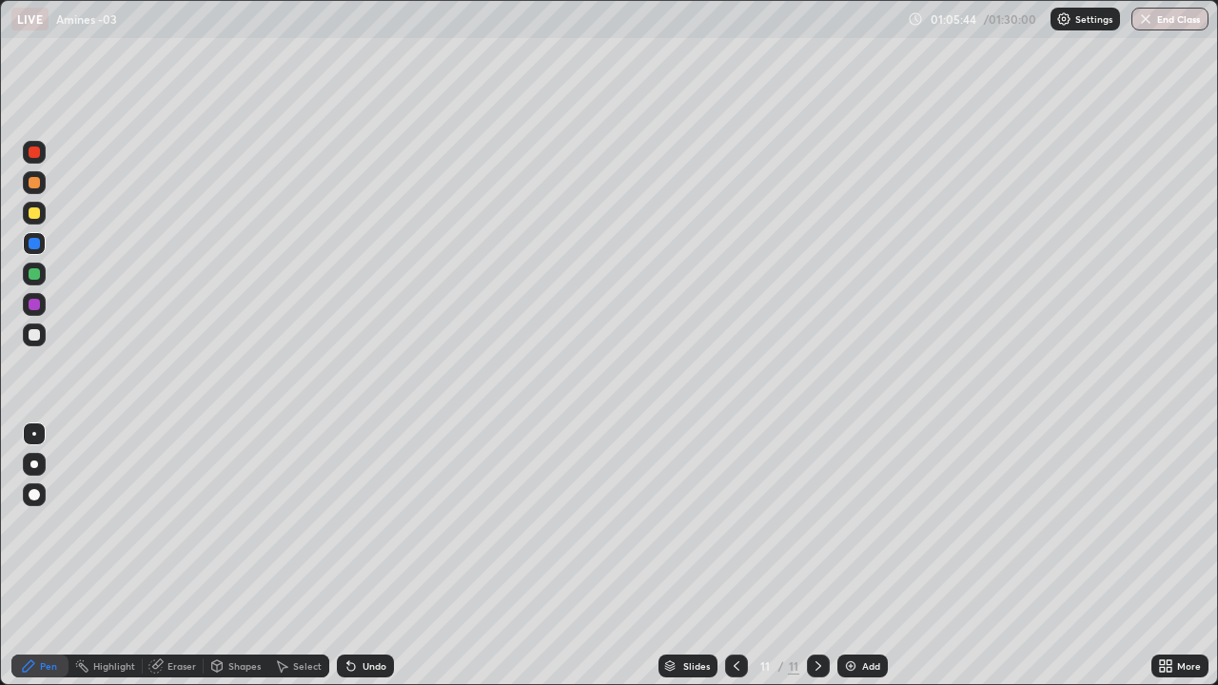
click at [872, 556] on div "Add" at bounding box center [862, 666] width 50 height 23
click at [38, 330] on div at bounding box center [34, 334] width 11 height 11
click at [36, 210] on div at bounding box center [34, 212] width 11 height 11
click at [37, 159] on div at bounding box center [34, 152] width 23 height 23
click at [35, 337] on div at bounding box center [34, 334] width 11 height 11
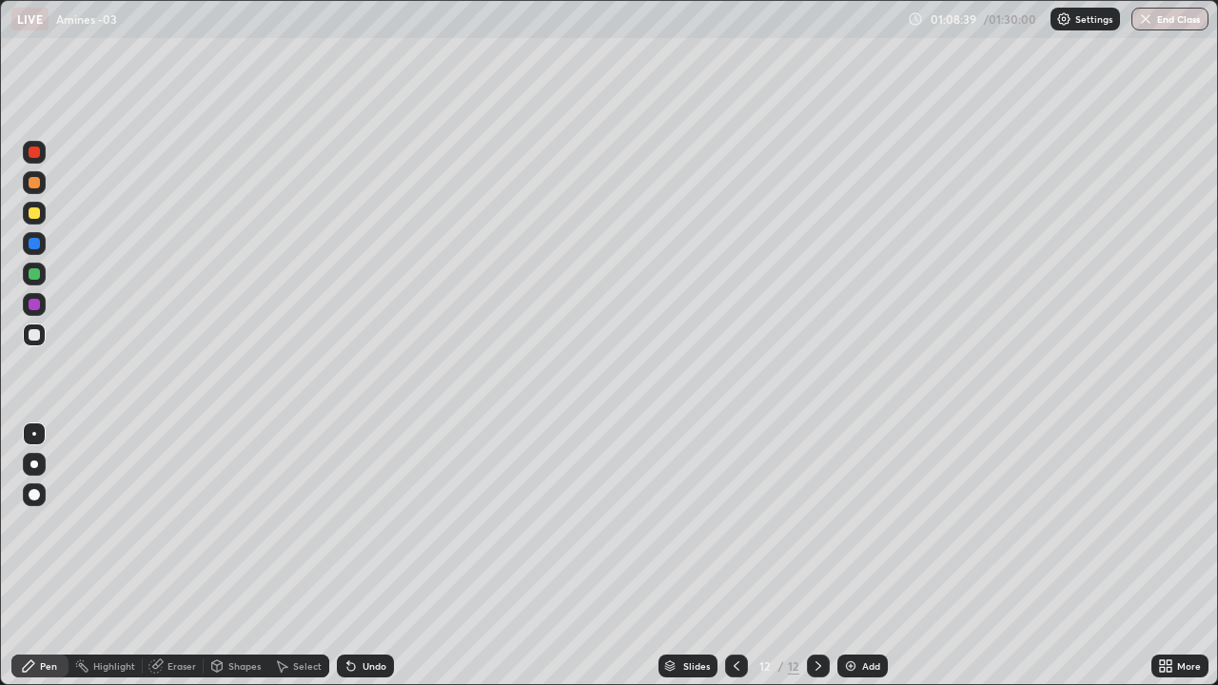
click at [37, 160] on div at bounding box center [34, 152] width 23 height 23
click at [874, 556] on div "Add" at bounding box center [871, 666] width 18 height 10
click at [39, 211] on div at bounding box center [34, 212] width 11 height 11
click at [35, 152] on div at bounding box center [34, 152] width 11 height 11
click at [40, 344] on div at bounding box center [34, 335] width 23 height 23
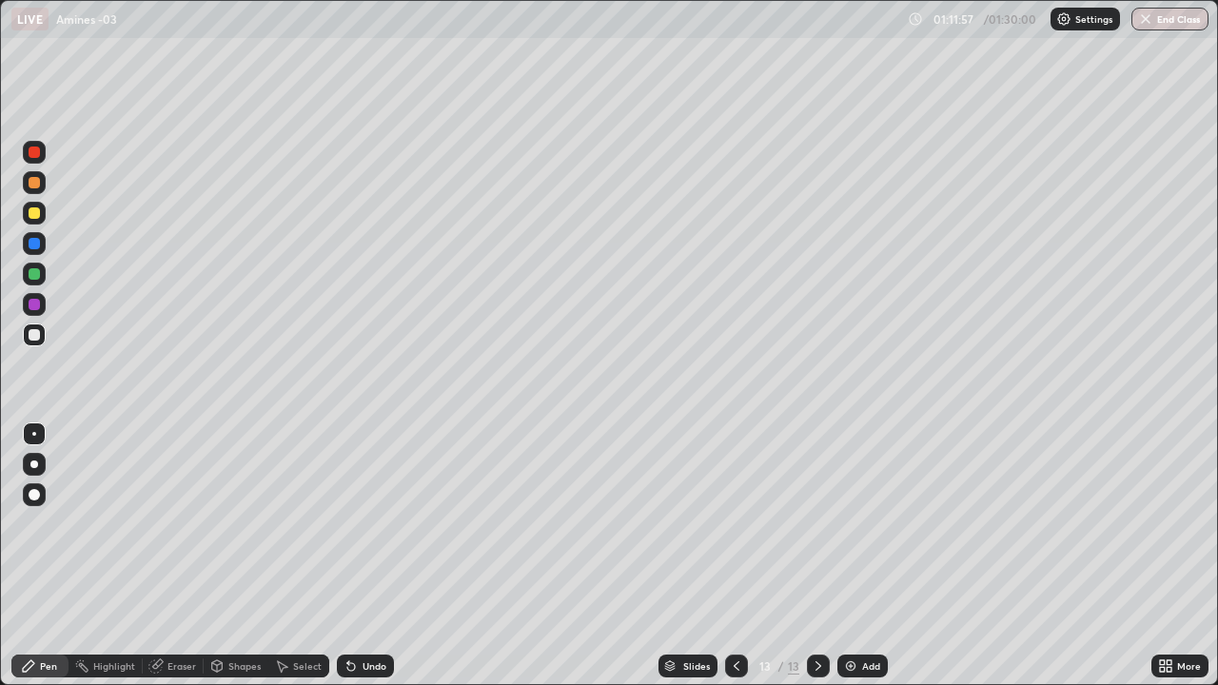
click at [44, 306] on div at bounding box center [34, 304] width 23 height 23
click at [38, 339] on div at bounding box center [34, 334] width 11 height 11
click at [36, 221] on div at bounding box center [34, 213] width 23 height 23
click at [38, 340] on div at bounding box center [34, 335] width 23 height 23
click at [364, 556] on div "Undo" at bounding box center [365, 666] width 57 height 23
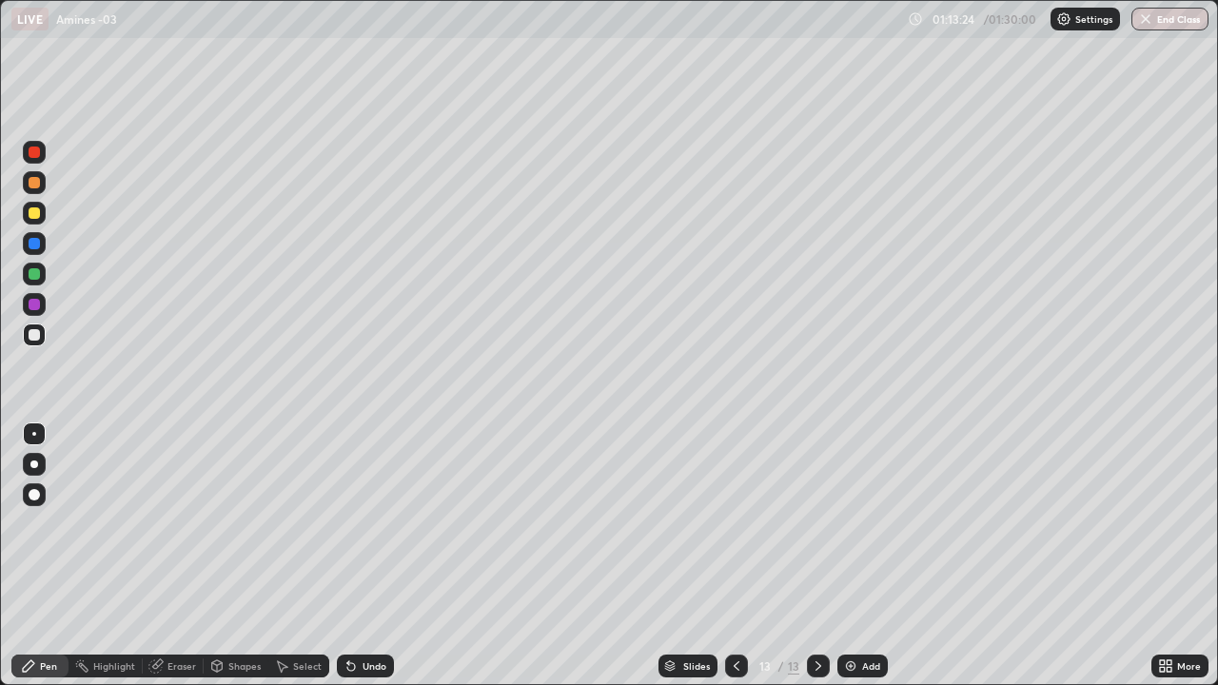
click at [368, 556] on div "Undo" at bounding box center [365, 666] width 57 height 23
click at [39, 279] on div at bounding box center [34, 274] width 23 height 23
click at [34, 214] on div at bounding box center [34, 212] width 11 height 11
click at [34, 153] on div at bounding box center [34, 152] width 11 height 11
click at [827, 556] on div at bounding box center [818, 666] width 23 height 23
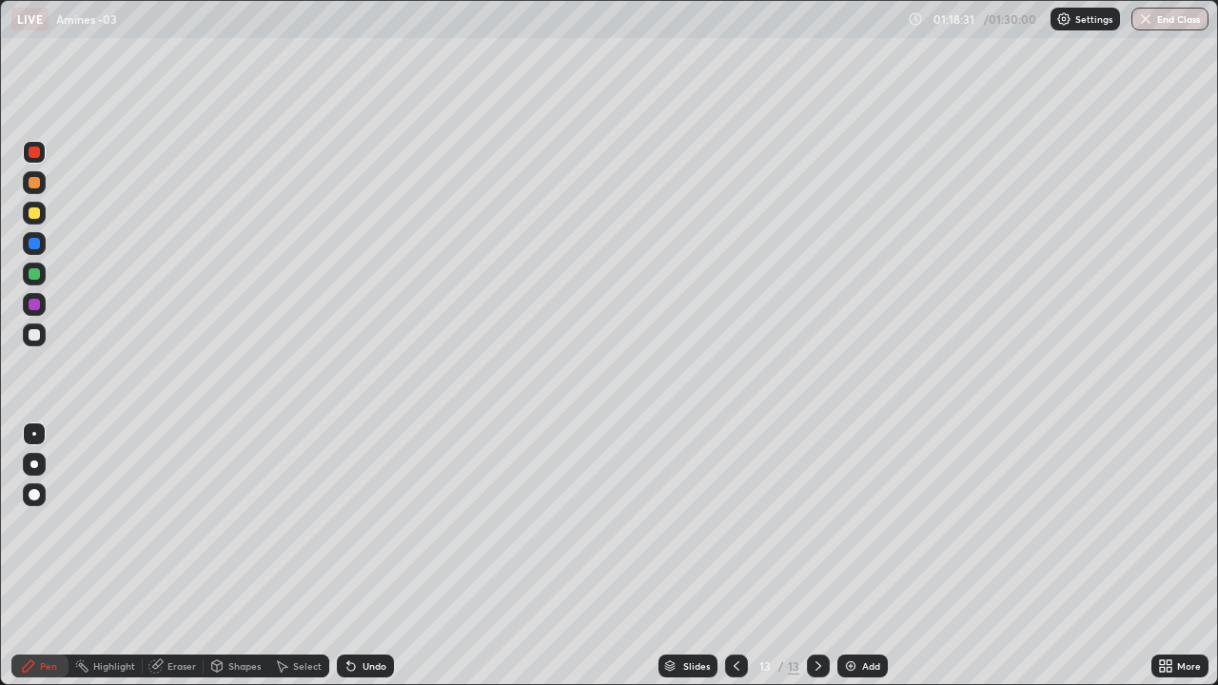
click at [870, 556] on div "Add" at bounding box center [862, 666] width 50 height 23
click at [42, 311] on div at bounding box center [34, 304] width 23 height 23
click at [41, 212] on div at bounding box center [34, 213] width 23 height 23
click at [366, 556] on div "Undo" at bounding box center [375, 666] width 24 height 10
click at [358, 556] on div "Undo" at bounding box center [365, 666] width 57 height 23
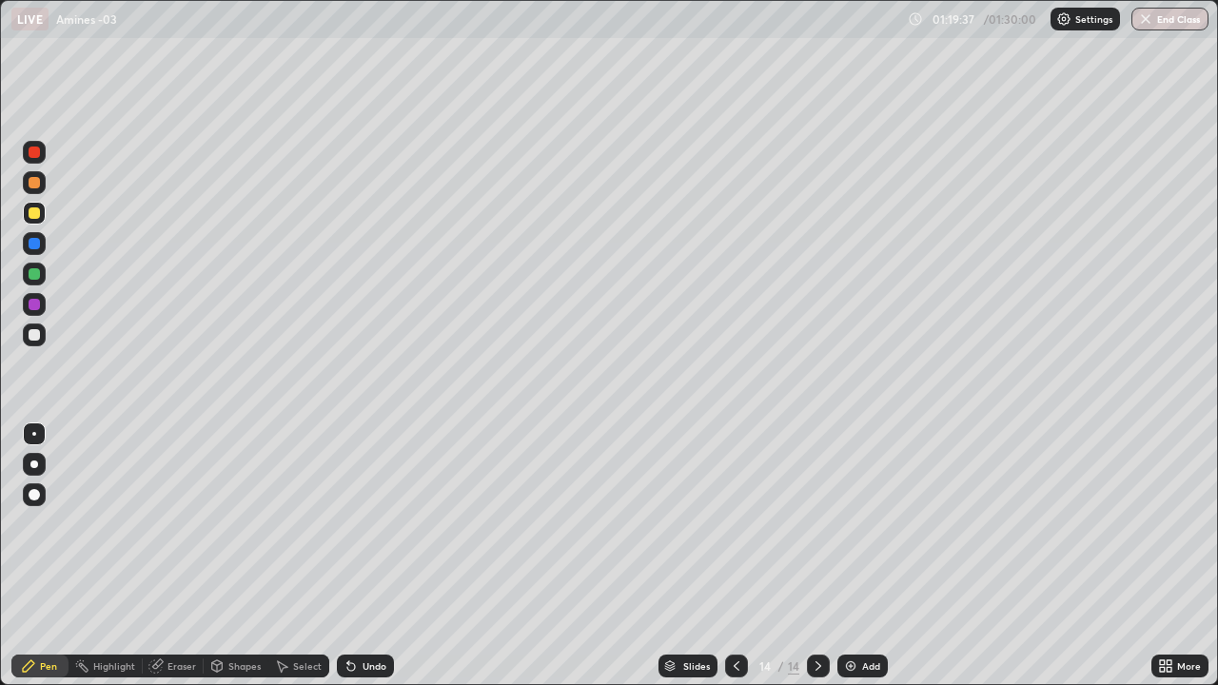
click at [35, 337] on div at bounding box center [34, 334] width 11 height 11
click at [43, 277] on div at bounding box center [34, 274] width 23 height 23
click at [37, 343] on div at bounding box center [34, 335] width 23 height 23
click at [375, 556] on div "Undo" at bounding box center [365, 666] width 57 height 23
click at [388, 556] on div "Undo" at bounding box center [365, 666] width 57 height 23
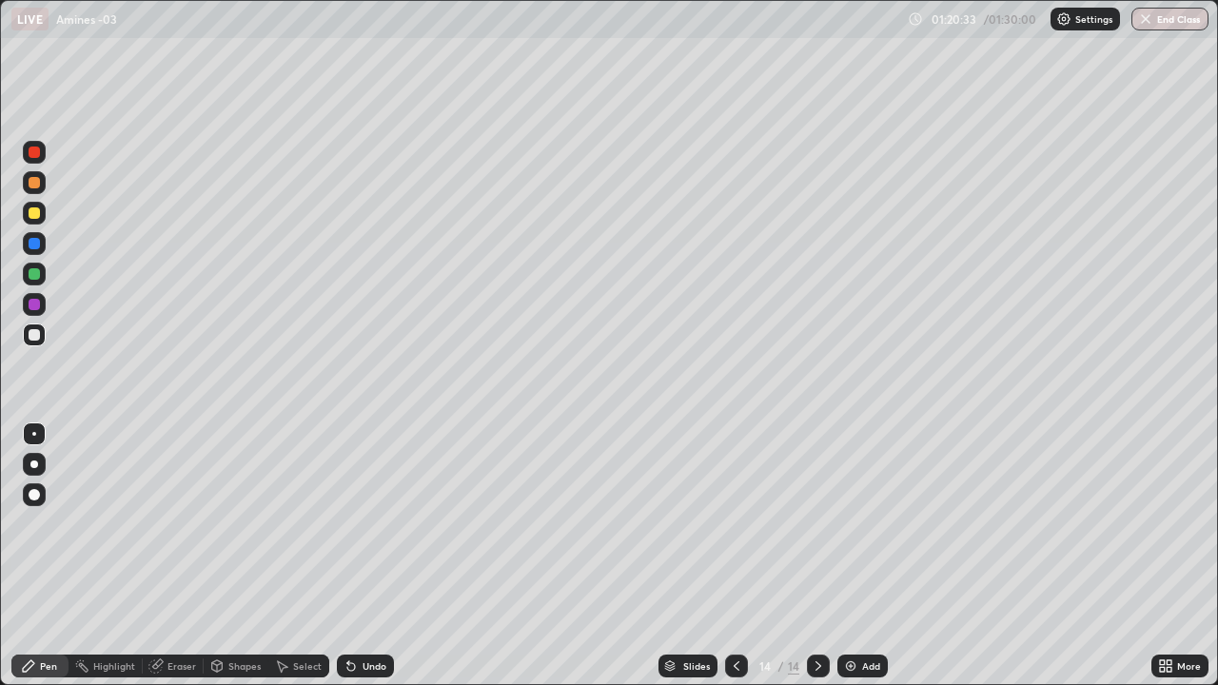
click at [388, 556] on div "Undo" at bounding box center [365, 666] width 57 height 23
click at [386, 556] on div "Undo" at bounding box center [365, 666] width 57 height 23
click at [388, 556] on div "Undo" at bounding box center [365, 666] width 57 height 23
click at [391, 556] on div "Undo" at bounding box center [365, 666] width 57 height 23
click at [386, 556] on div "Undo" at bounding box center [365, 666] width 57 height 23
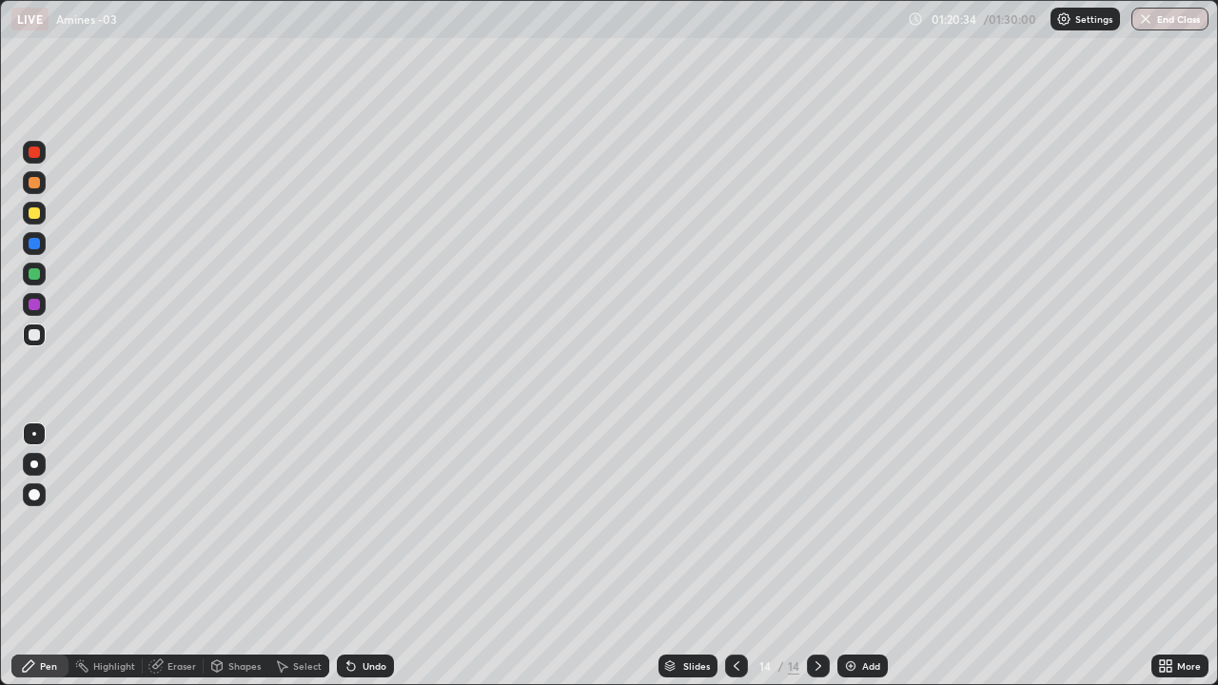
click at [386, 556] on div "Undo" at bounding box center [365, 666] width 57 height 23
click at [387, 556] on div "Undo" at bounding box center [365, 666] width 57 height 23
click at [384, 556] on div "Undo" at bounding box center [365, 666] width 57 height 23
click at [382, 556] on div "Undo" at bounding box center [365, 666] width 57 height 23
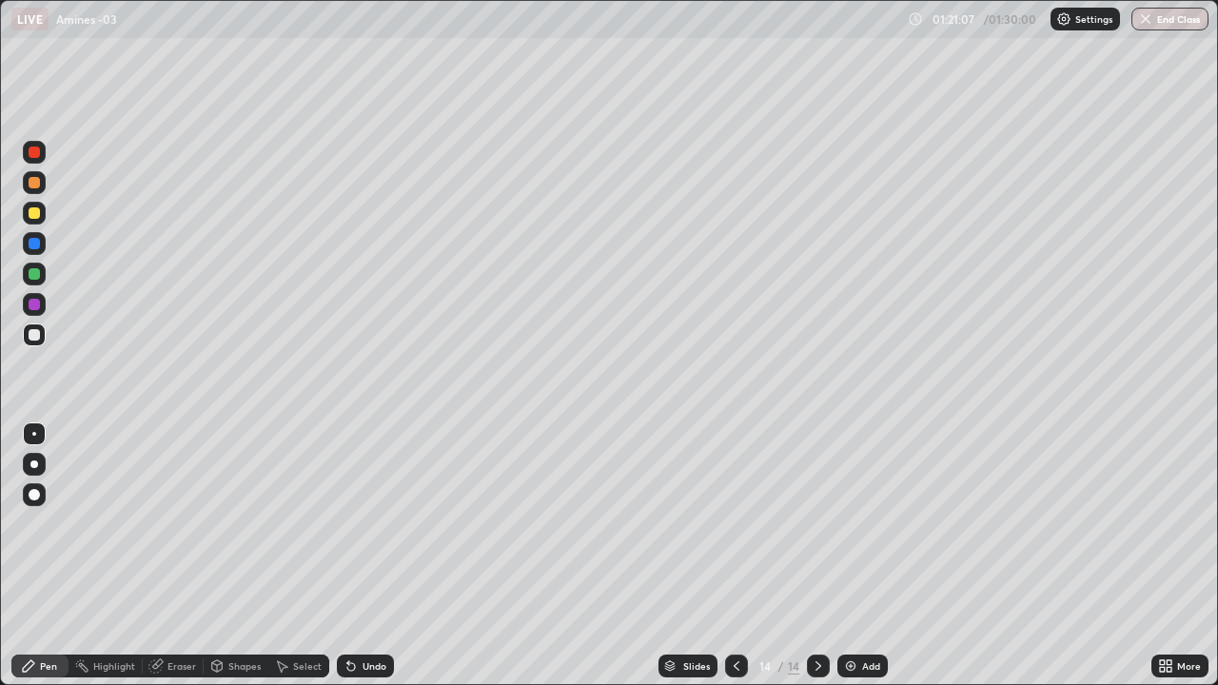
click at [732, 556] on icon at bounding box center [736, 665] width 15 height 15
click at [734, 556] on icon at bounding box center [736, 665] width 15 height 15
click at [818, 556] on icon at bounding box center [818, 665] width 15 height 15
click at [816, 556] on icon at bounding box center [818, 665] width 15 height 15
click at [735, 556] on icon at bounding box center [736, 665] width 15 height 15
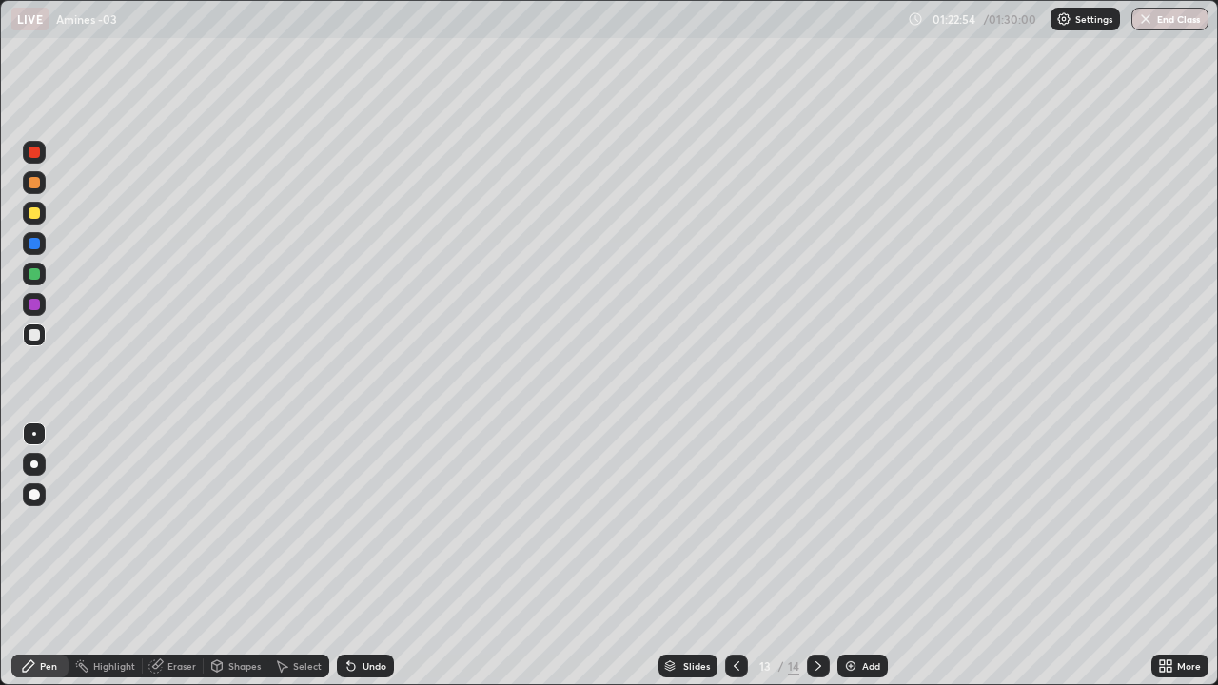
click at [815, 556] on icon at bounding box center [818, 665] width 15 height 15
click at [35, 153] on div at bounding box center [34, 152] width 11 height 11
click at [1185, 21] on button "End Class" at bounding box center [1169, 19] width 77 height 23
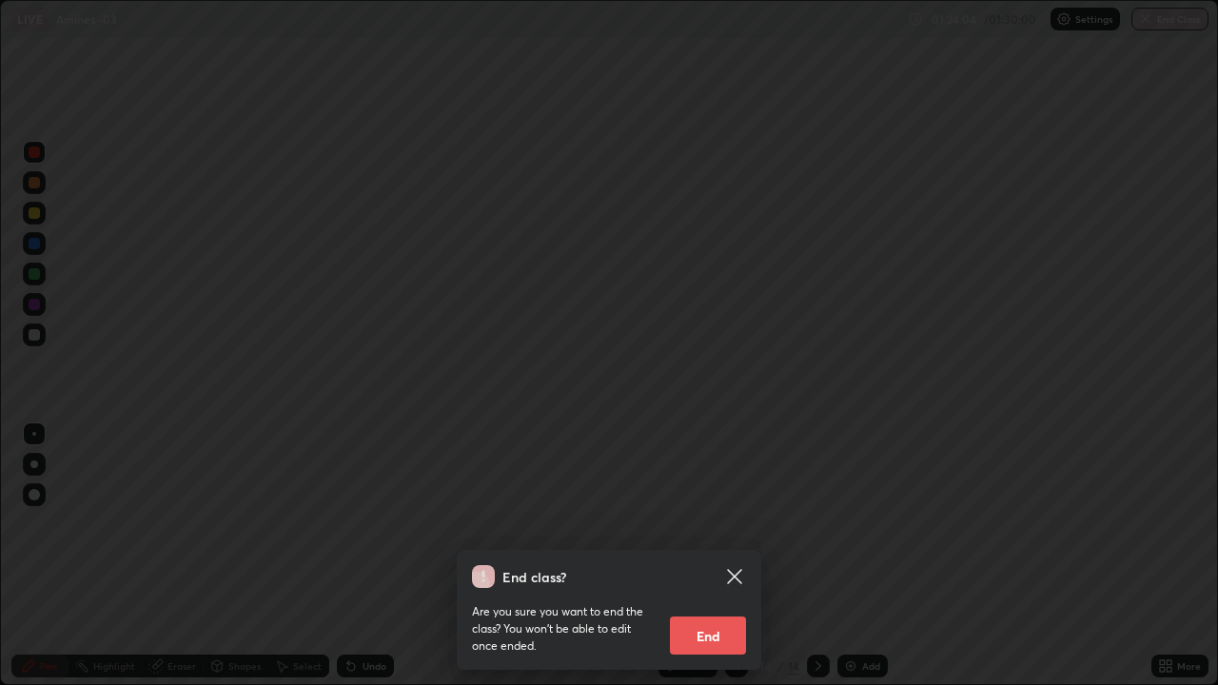
click at [700, 556] on button "End" at bounding box center [708, 636] width 76 height 38
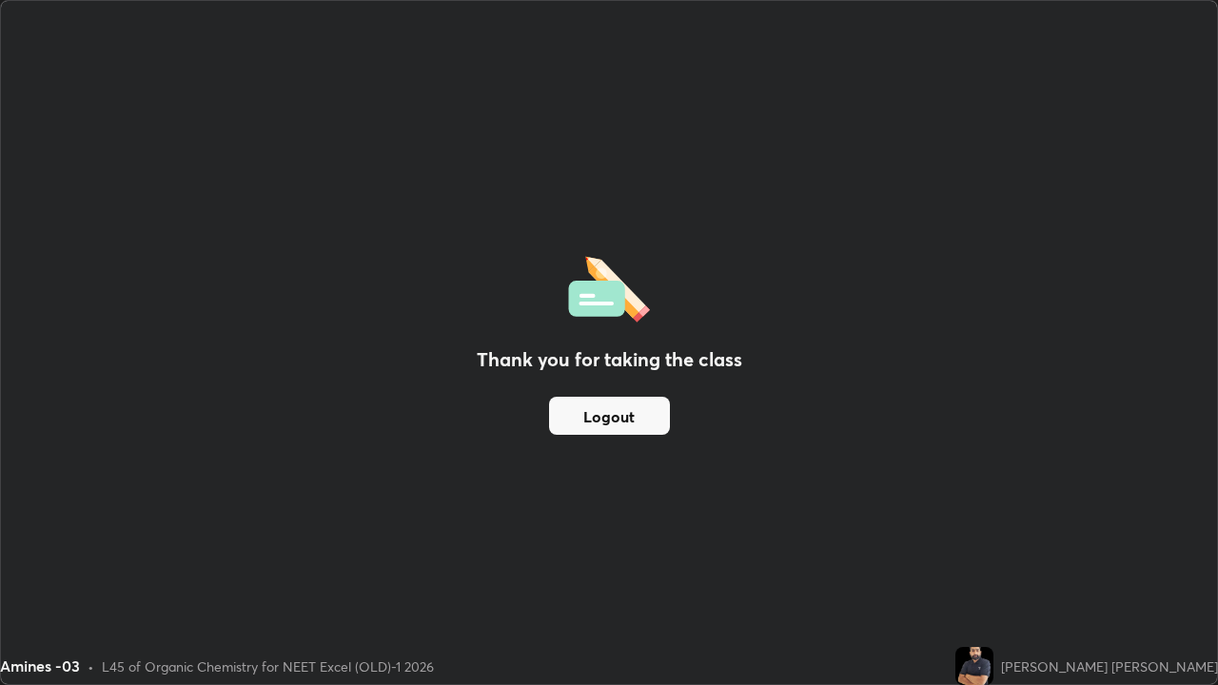
click at [652, 423] on button "Logout" at bounding box center [609, 416] width 121 height 38
